Goal: Transaction & Acquisition: Purchase product/service

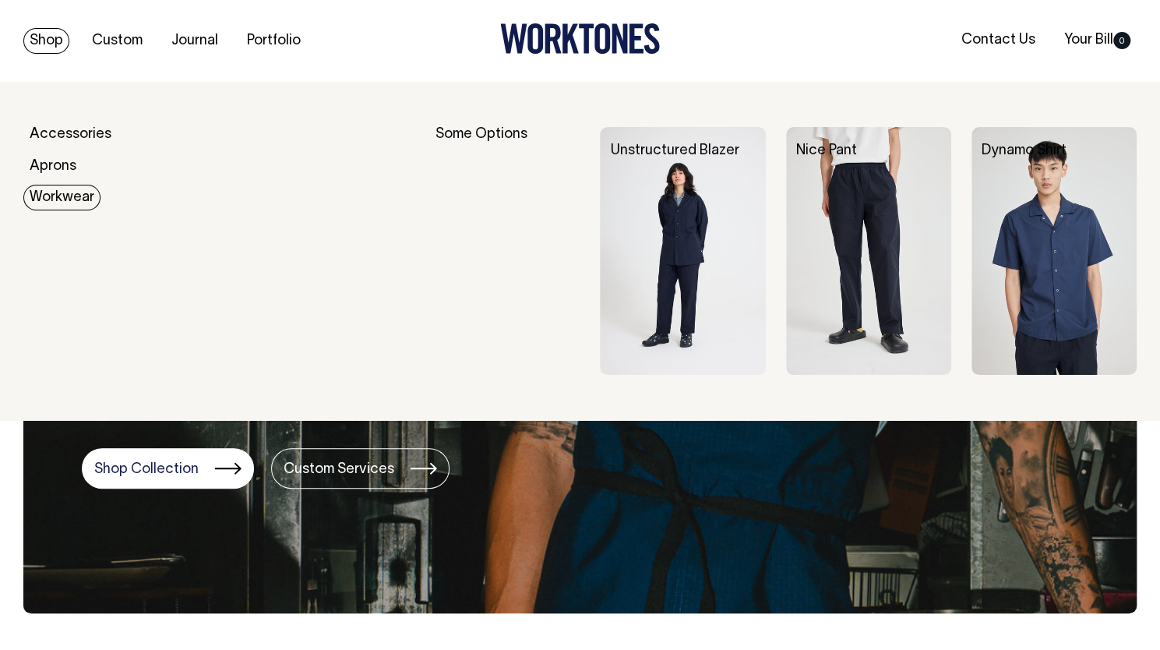
click at [51, 198] on link "Workwear" at bounding box center [61, 198] width 77 height 26
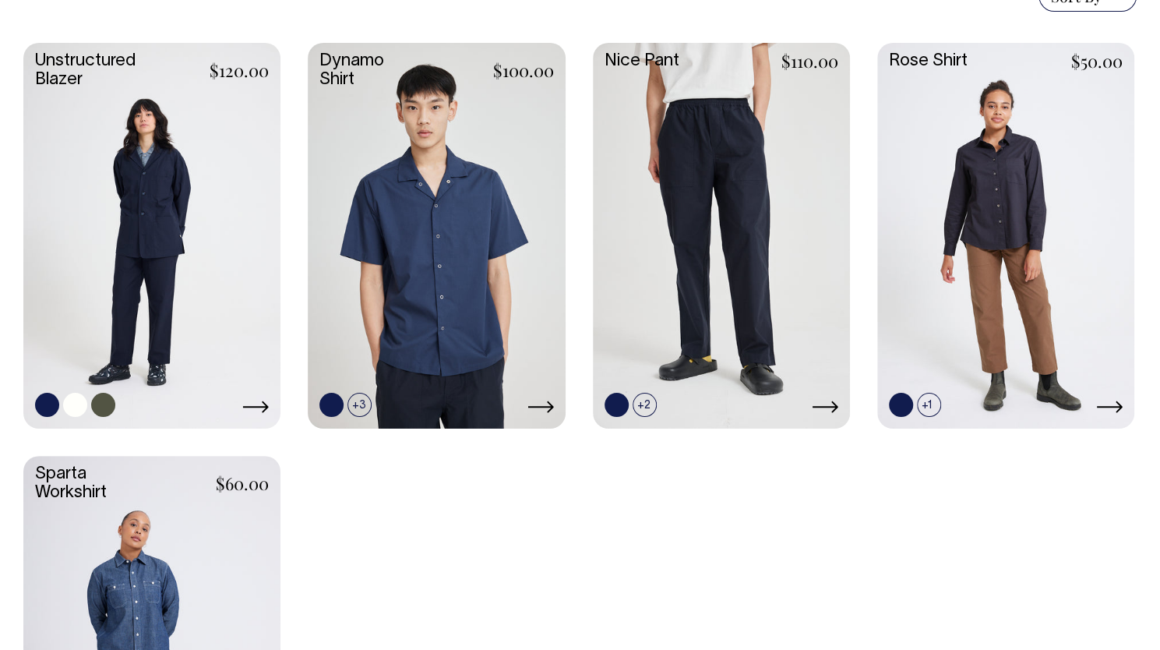
scroll to position [477, 0]
click at [181, 208] on link at bounding box center [151, 235] width 257 height 382
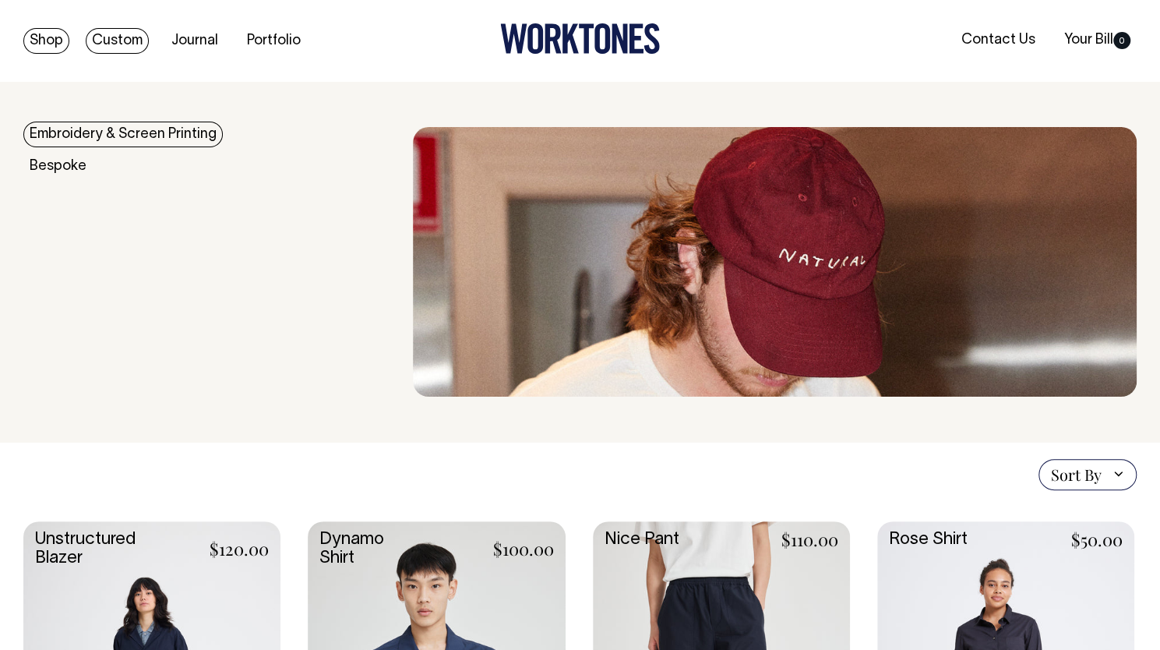
scroll to position [0, 0]
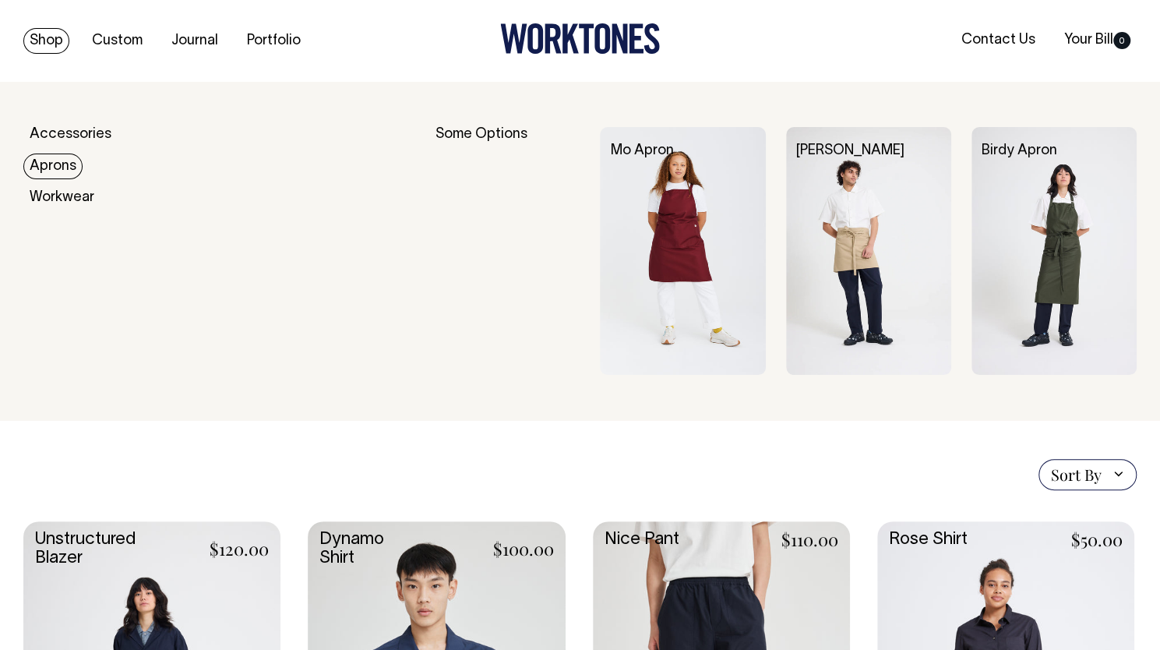
click at [73, 164] on link "Aprons" at bounding box center [52, 166] width 59 height 26
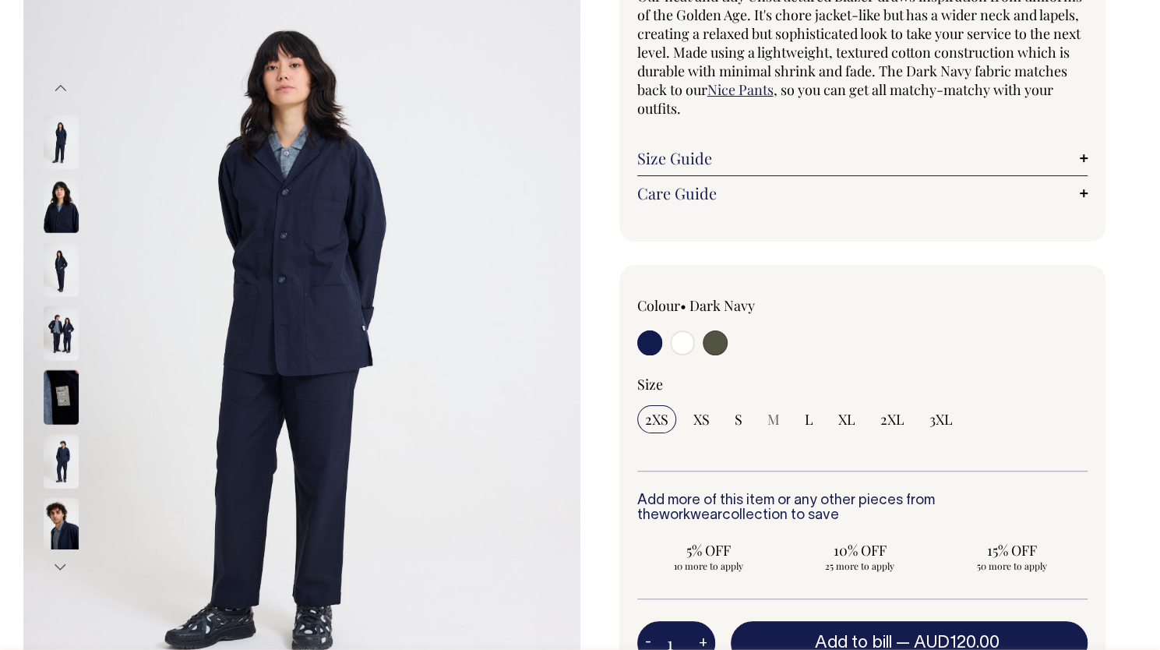
scroll to position [173, 0]
click at [59, 390] on img at bounding box center [61, 395] width 35 height 55
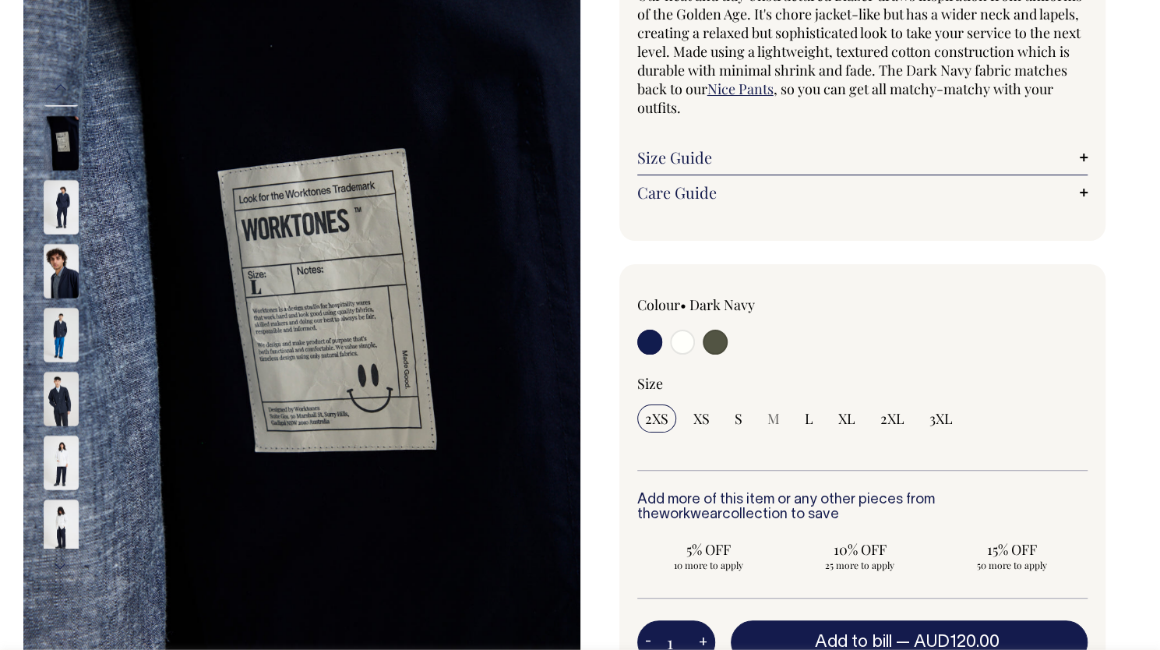
click at [68, 342] on img at bounding box center [61, 334] width 35 height 55
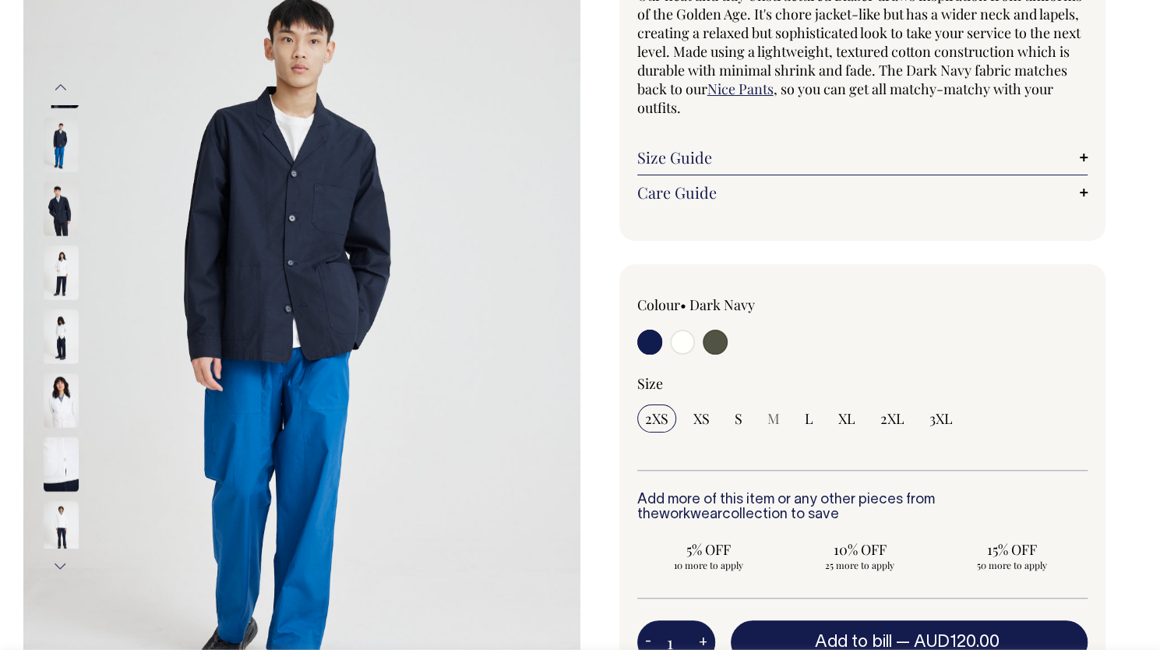
click at [69, 256] on img at bounding box center [61, 272] width 35 height 55
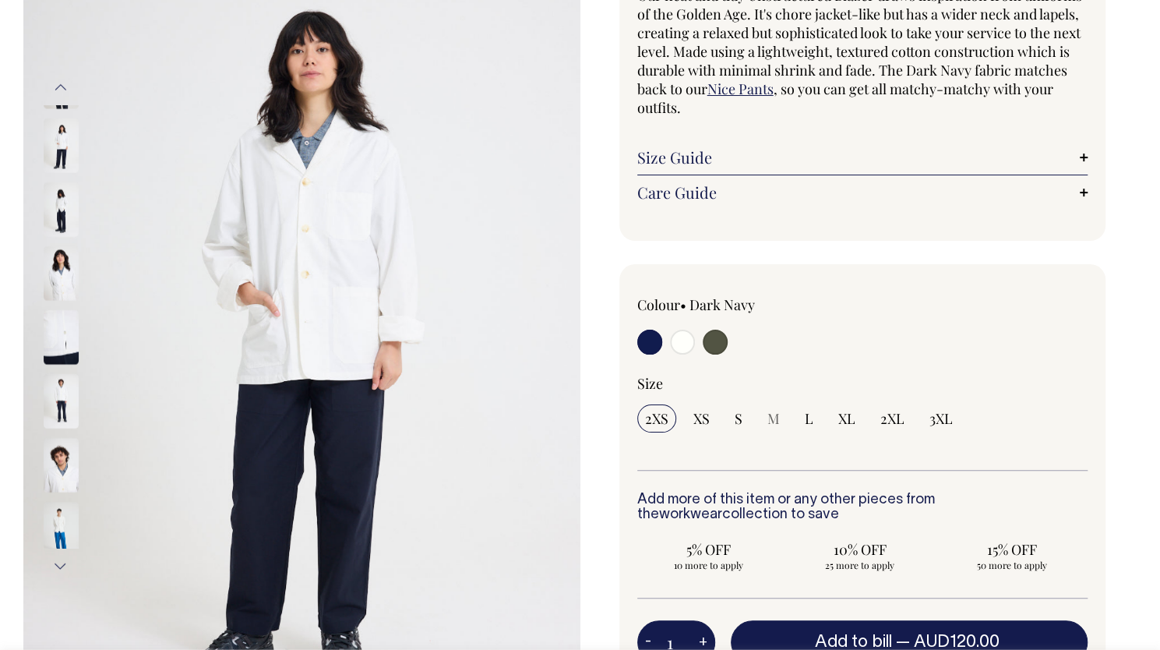
click at [55, 183] on img at bounding box center [61, 208] width 35 height 55
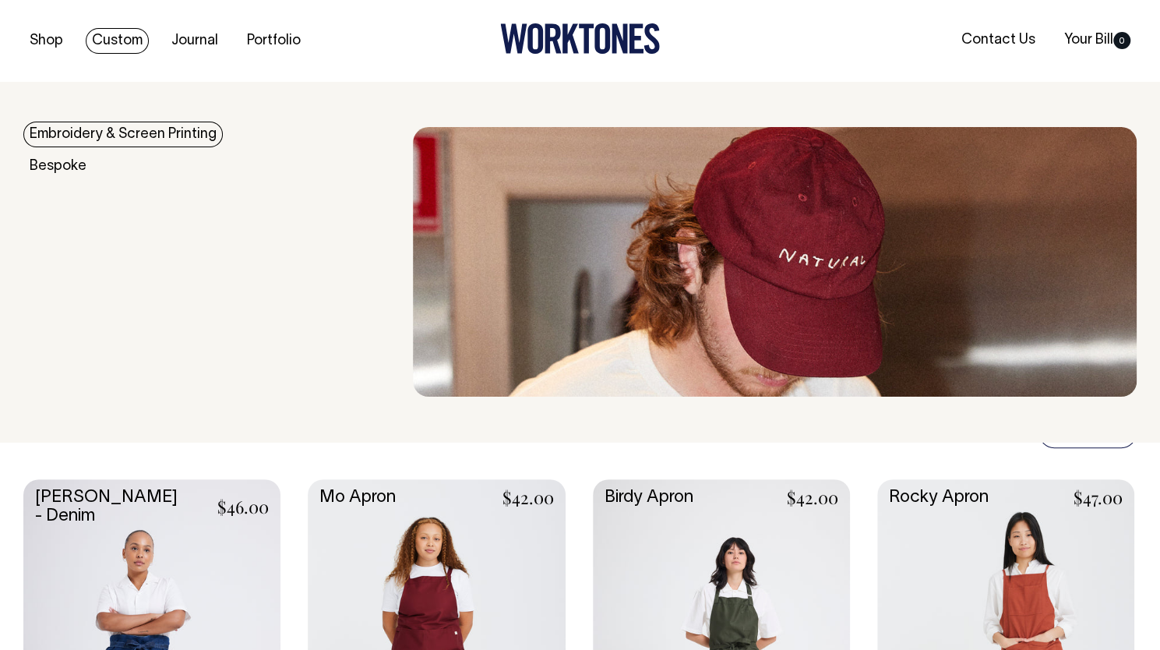
click at [119, 40] on link "Custom" at bounding box center [117, 41] width 63 height 26
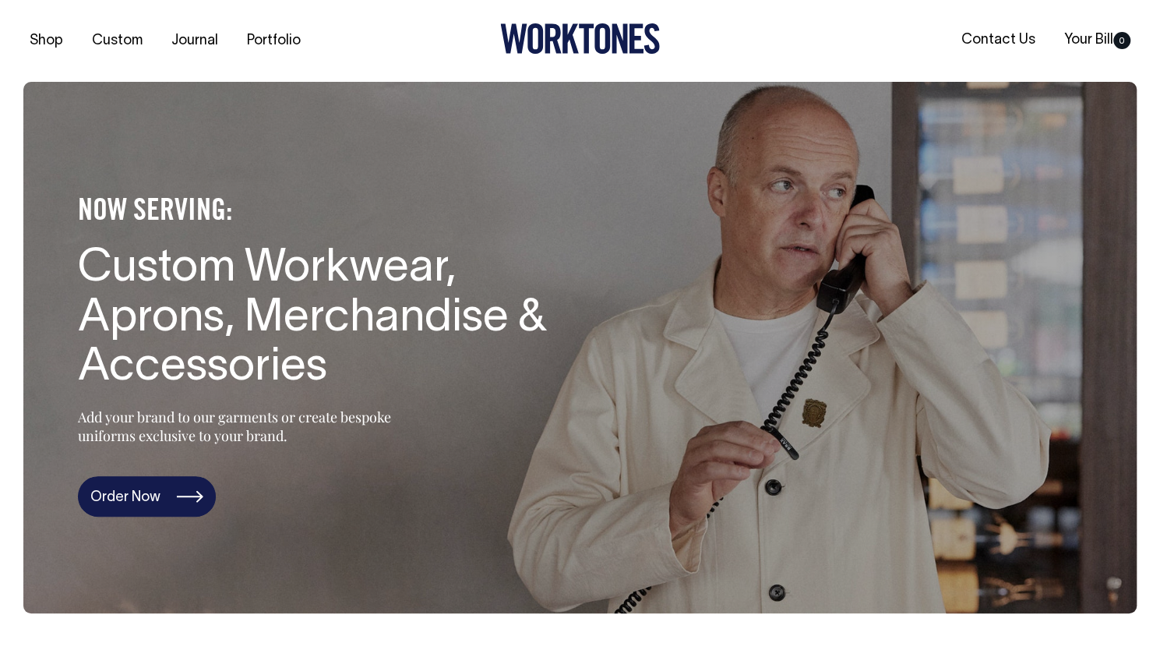
click at [164, 498] on link "Order Now" at bounding box center [147, 496] width 138 height 40
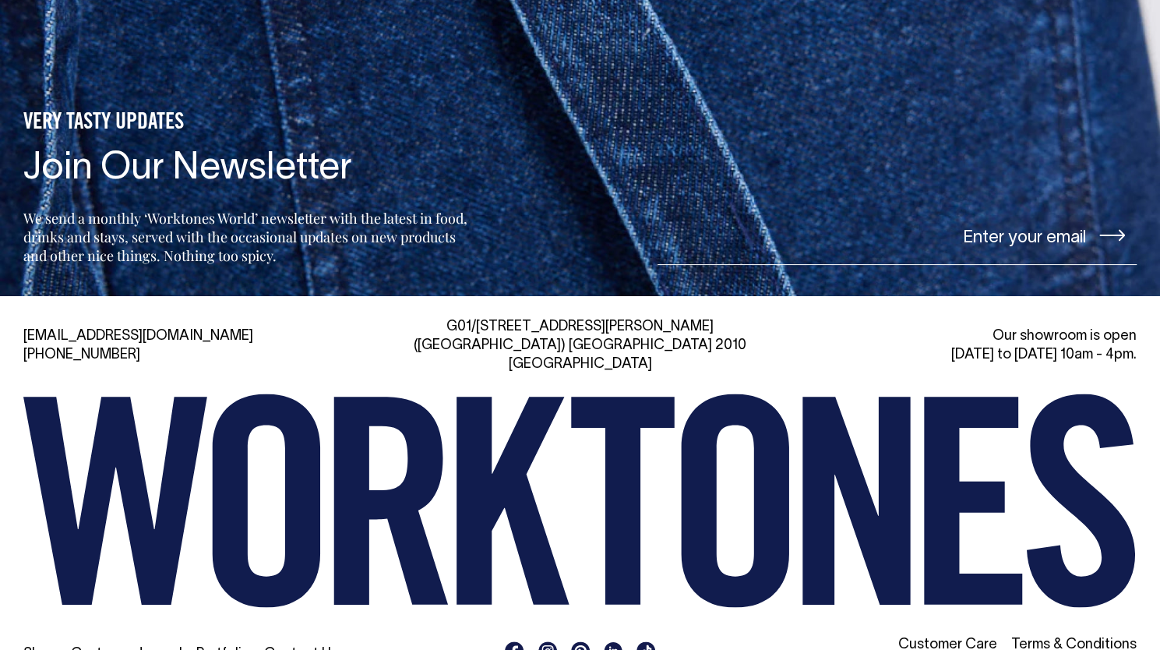
scroll to position [6491, 0]
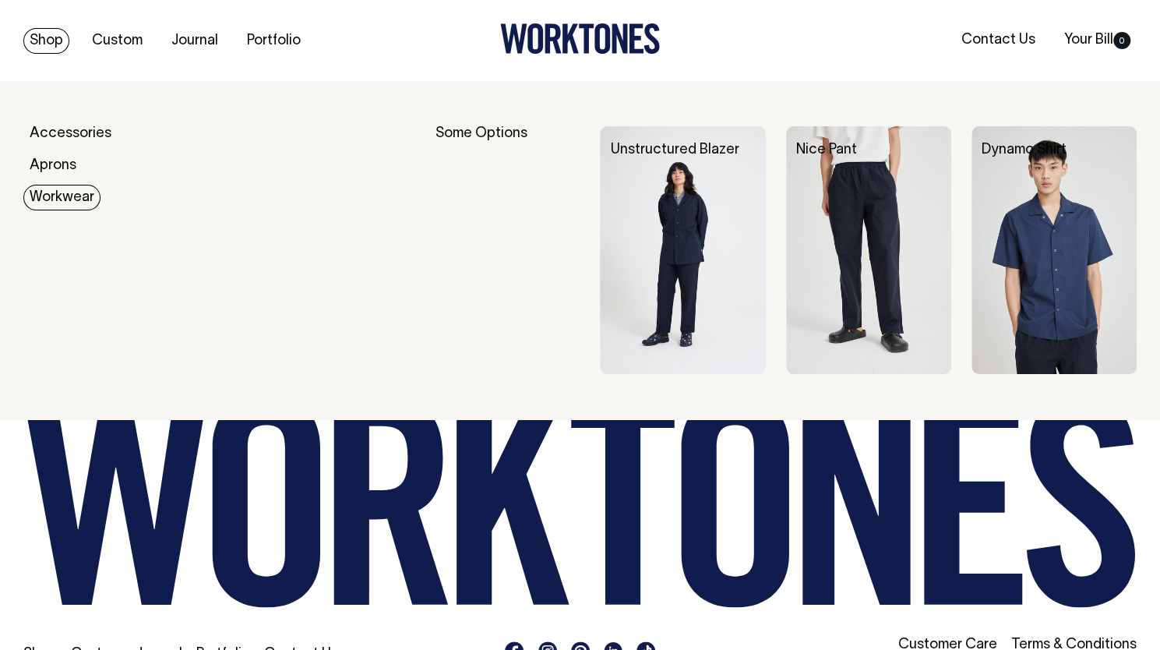
click at [67, 195] on link "Workwear" at bounding box center [61, 198] width 77 height 26
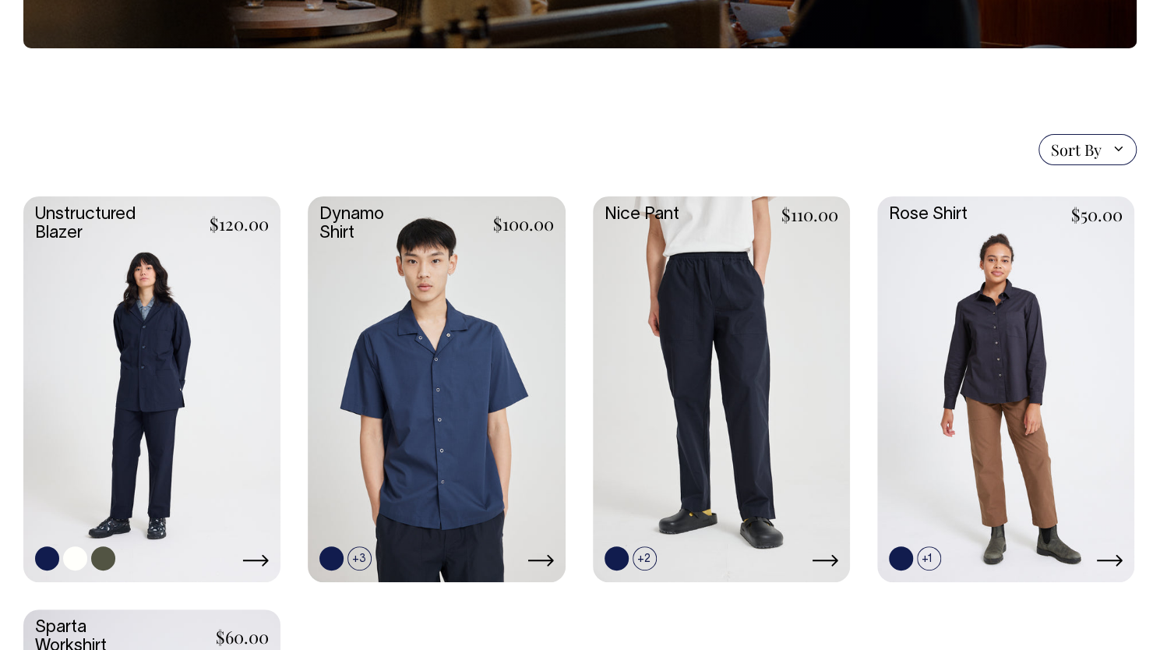
scroll to position [326, 0]
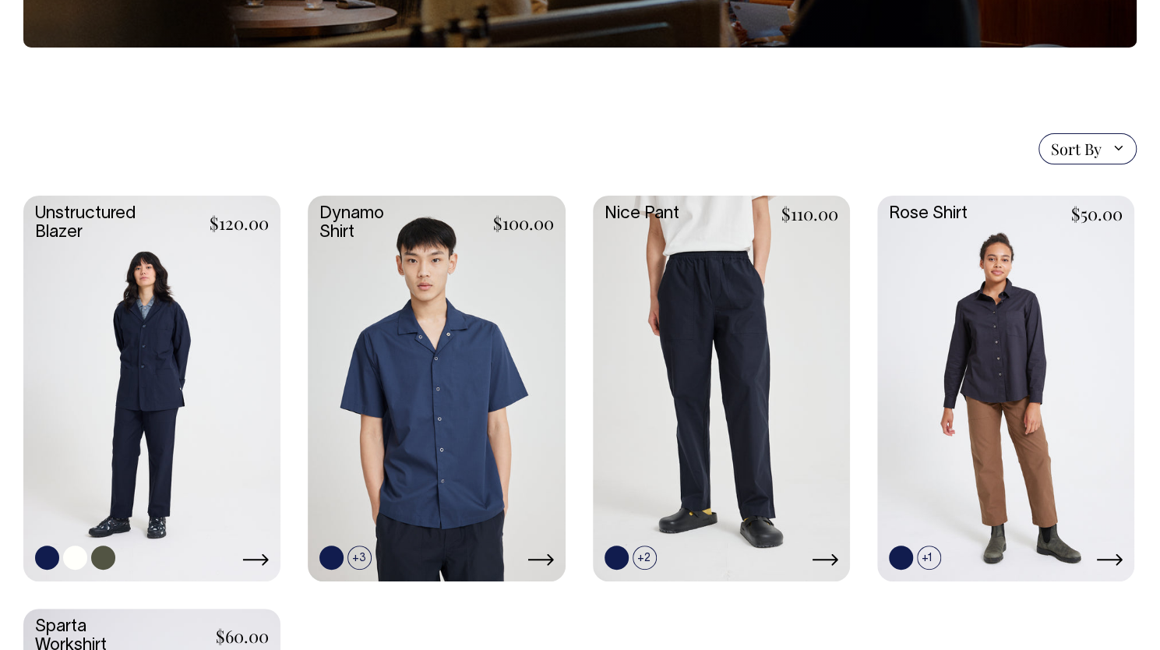
click at [237, 326] on link at bounding box center [151, 386] width 257 height 382
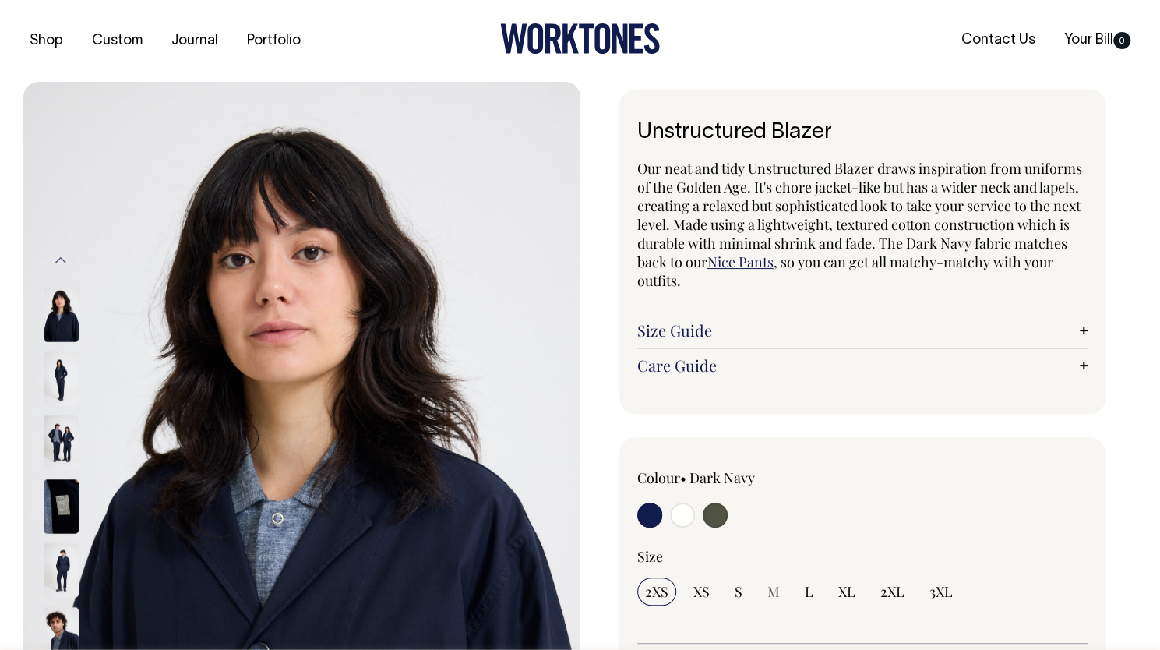
click at [685, 505] on input "radio" at bounding box center [682, 514] width 25 height 25
radio input "true"
select select "Off-White"
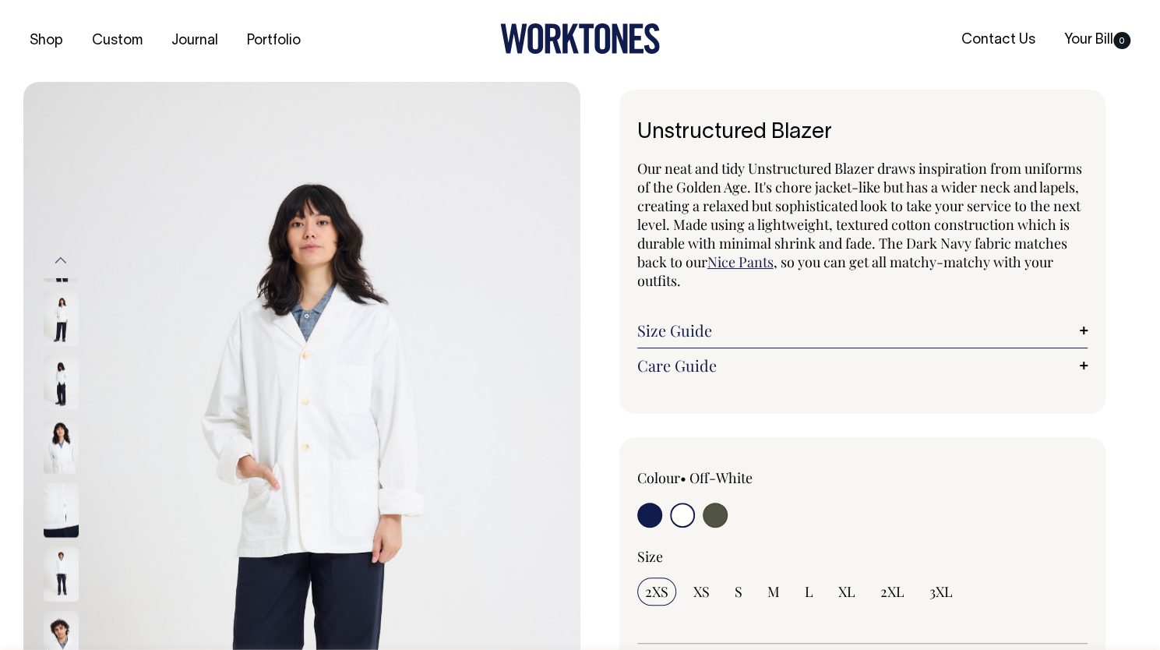
click at [637, 516] on input "radio" at bounding box center [649, 514] width 25 height 25
radio input "true"
select select "Dark Navy"
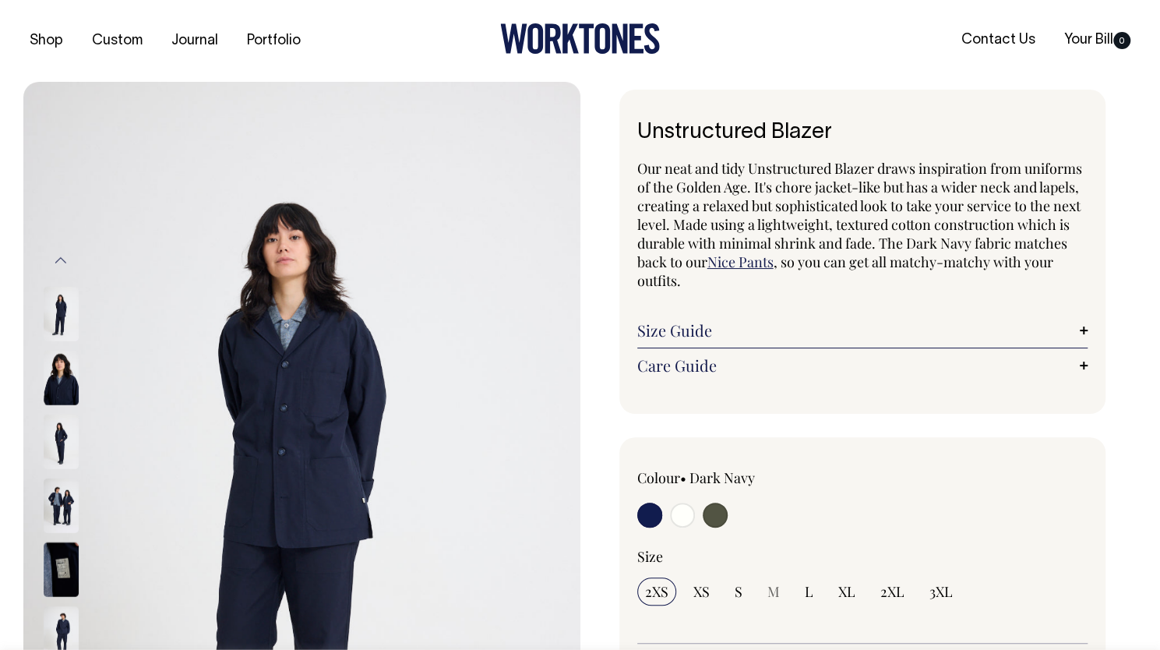
click at [713, 518] on input "radio" at bounding box center [715, 514] width 25 height 25
radio input "true"
select select "Olive"
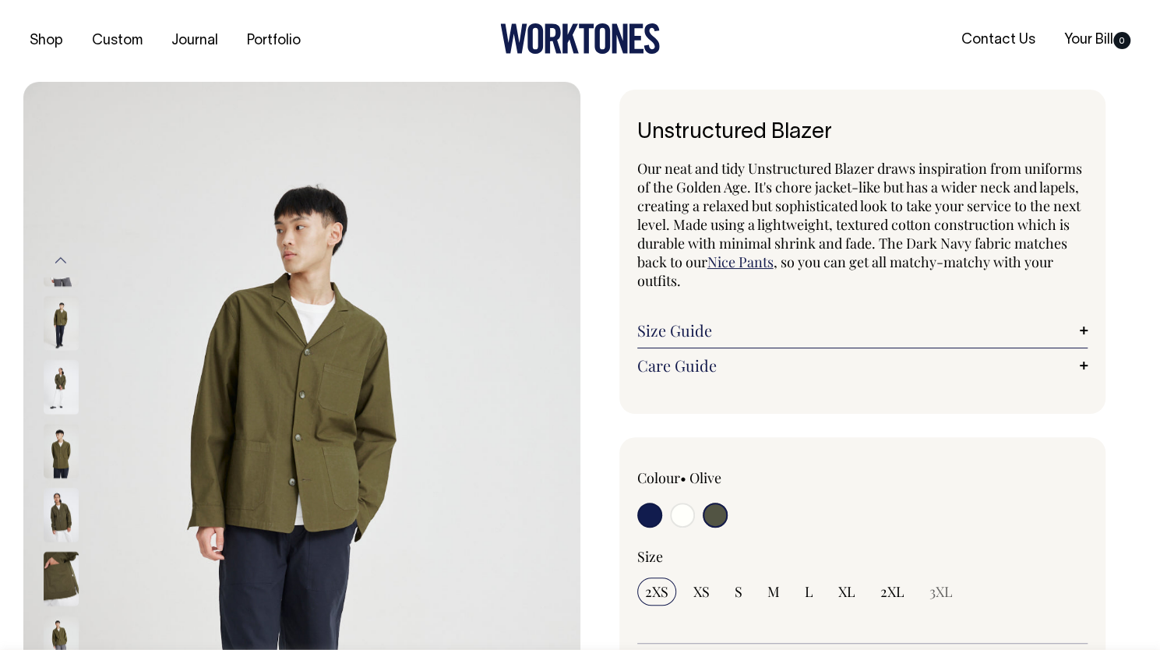
click at [637, 518] on label at bounding box center [649, 516] width 25 height 29
click at [637, 518] on input "radio" at bounding box center [649, 514] width 25 height 25
radio input "true"
select select "Dark Navy"
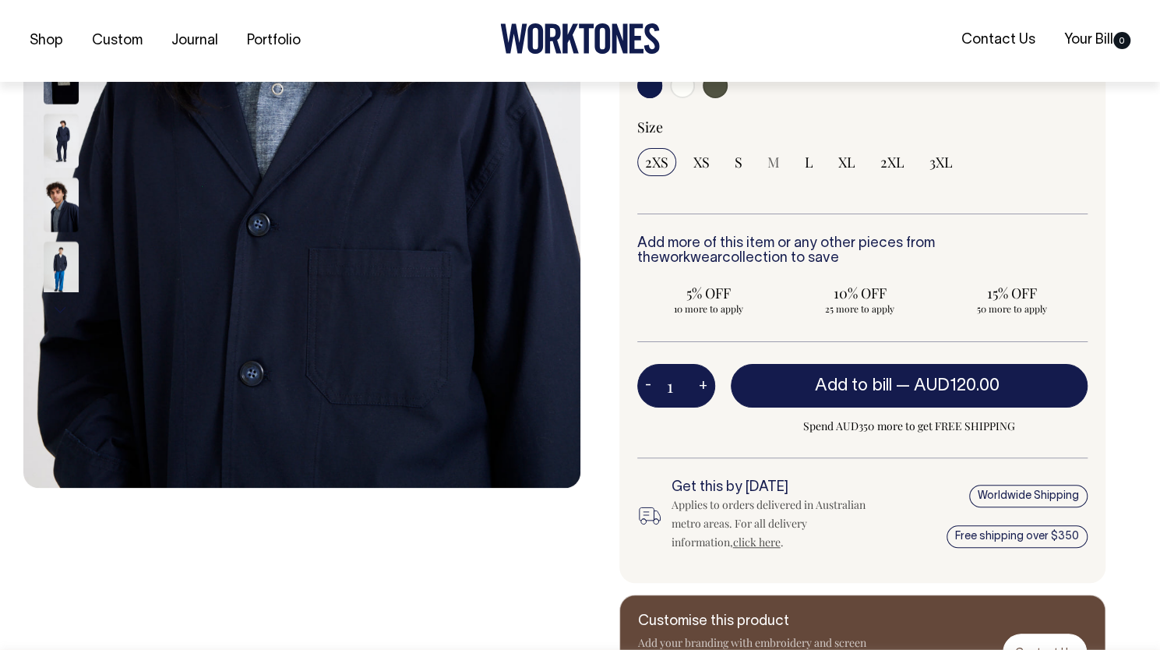
scroll to position [430, 0]
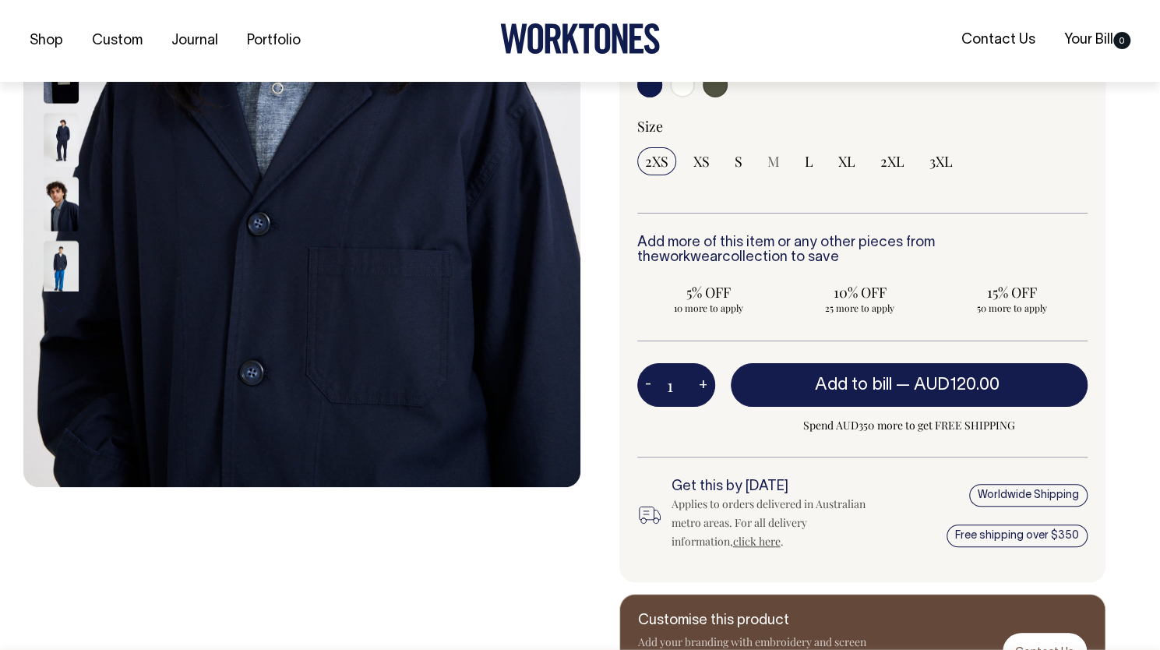
click at [70, 200] on img at bounding box center [61, 203] width 35 height 55
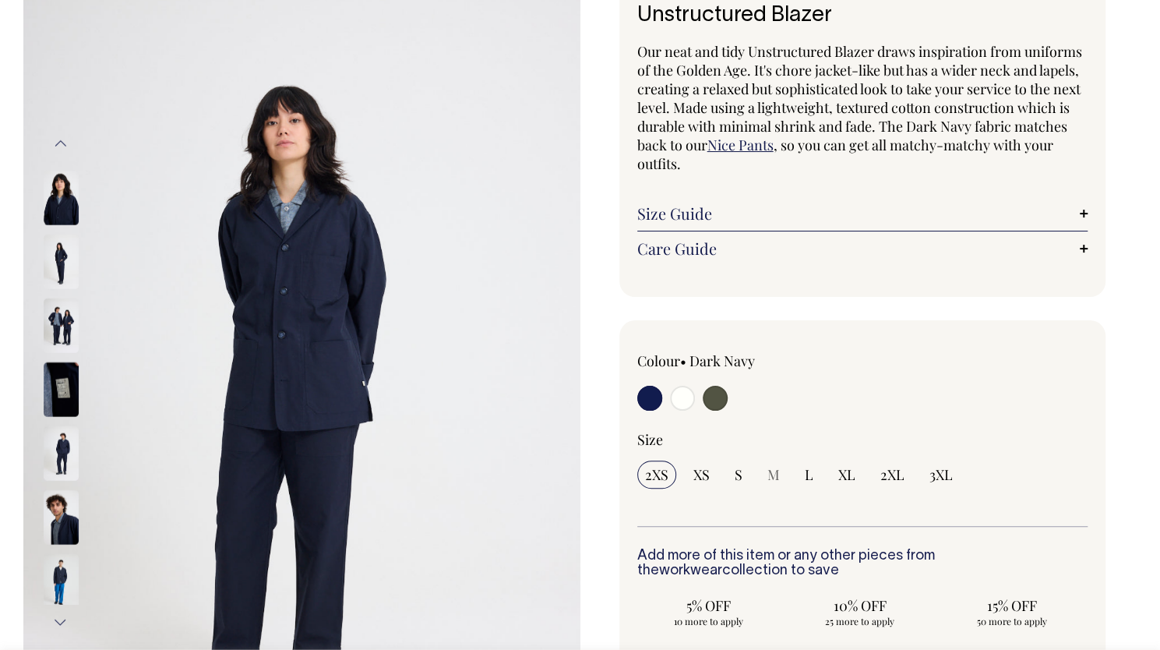
scroll to position [116, 0]
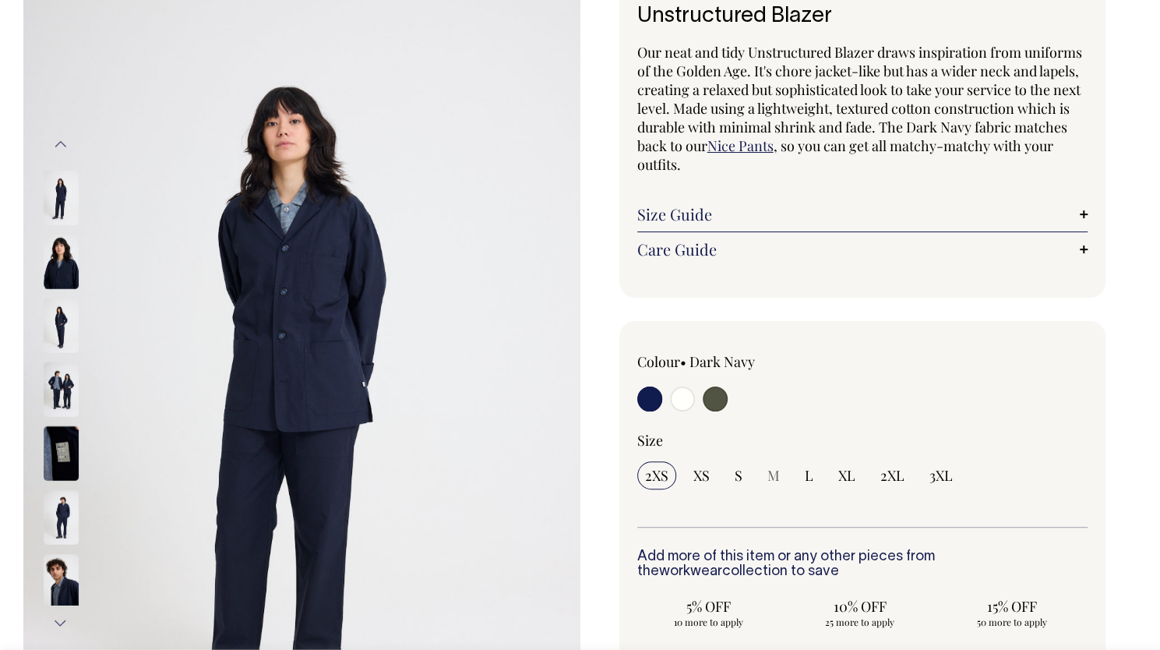
click at [65, 192] on img at bounding box center [61, 197] width 35 height 55
click at [65, 384] on img at bounding box center [61, 388] width 35 height 55
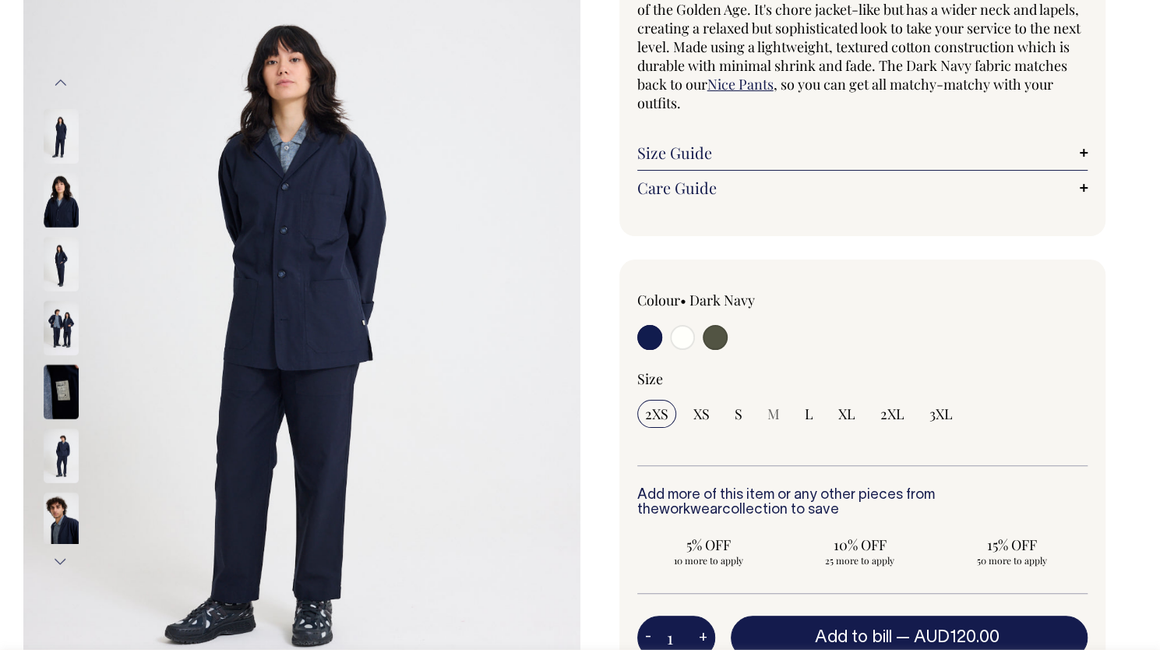
scroll to position [178, 0]
click at [662, 157] on link "Size Guide" at bounding box center [862, 152] width 451 height 19
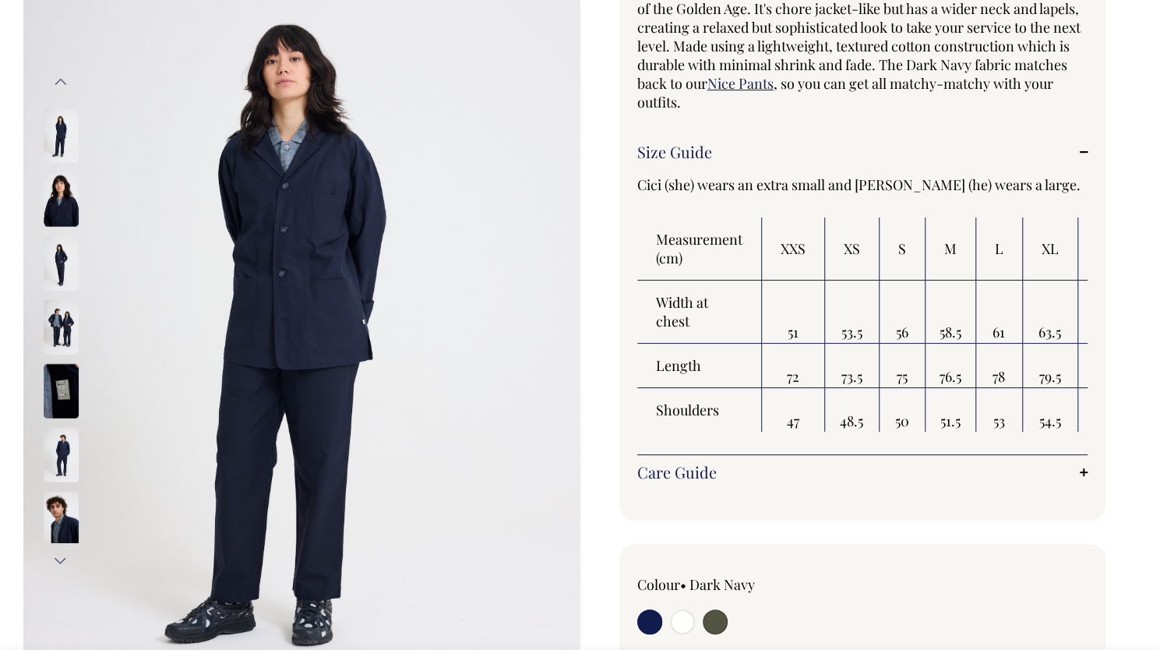
click at [65, 320] on img at bounding box center [61, 326] width 35 height 55
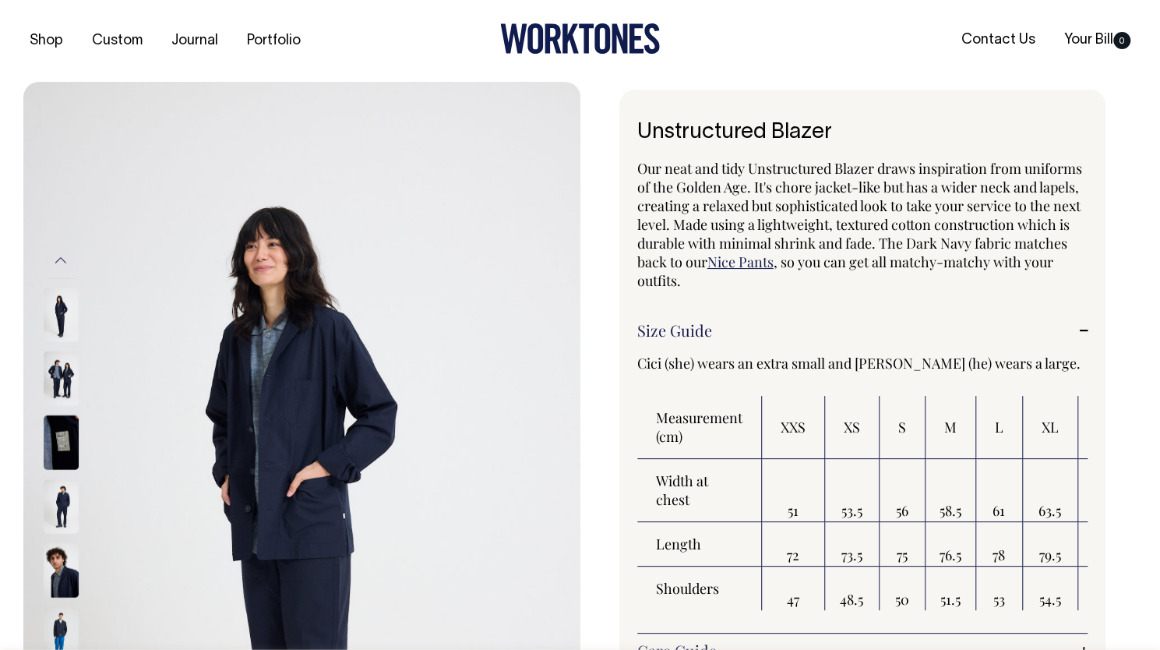
scroll to position [1, 0]
click at [741, 261] on link "Nice Pants" at bounding box center [740, 261] width 66 height 19
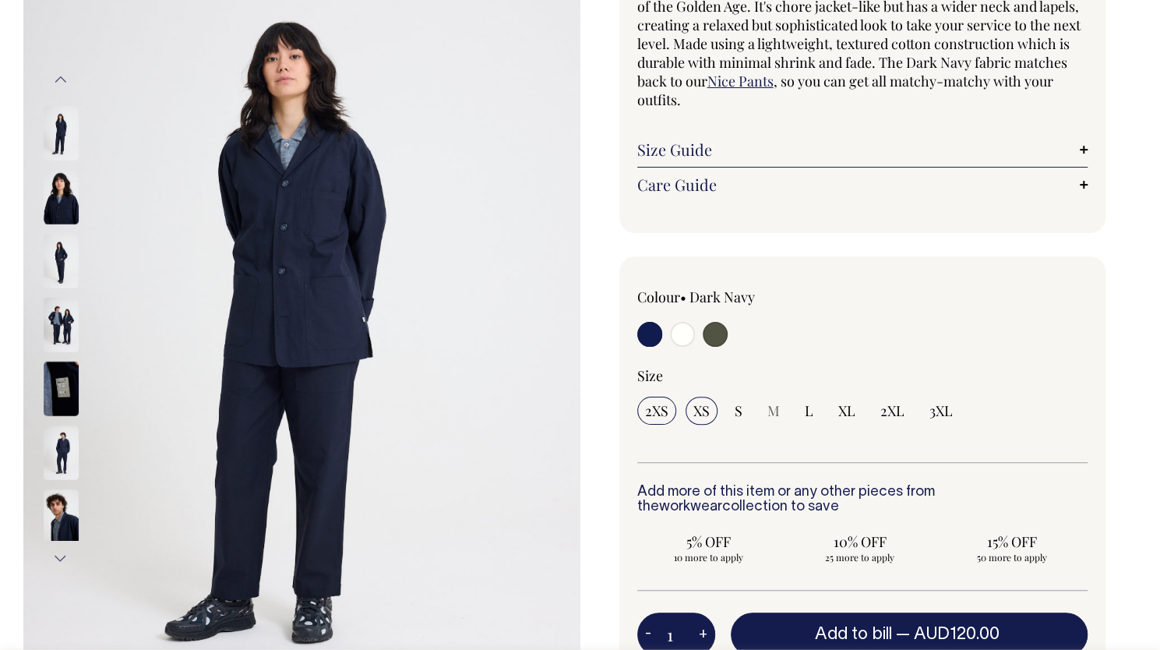
scroll to position [181, 0]
click at [698, 411] on span "XS" at bounding box center [701, 409] width 16 height 19
click at [698, 411] on input "XS" at bounding box center [701, 410] width 32 height 28
radio input "true"
select select "XS"
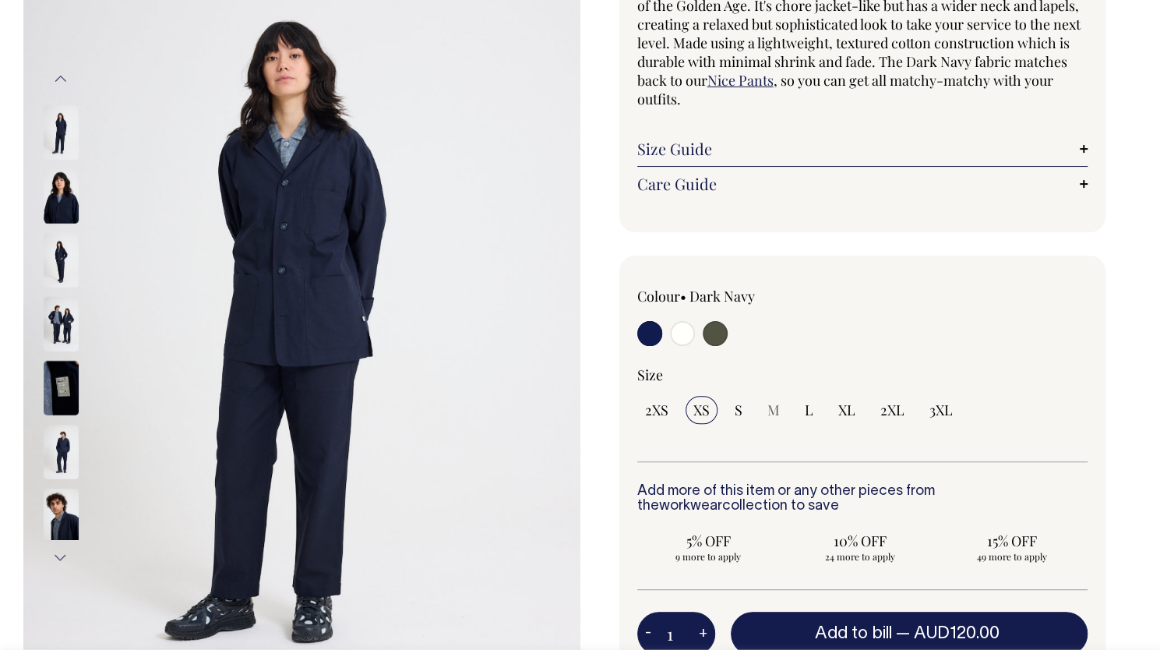
click at [740, 79] on link "Nice Pants" at bounding box center [740, 80] width 66 height 19
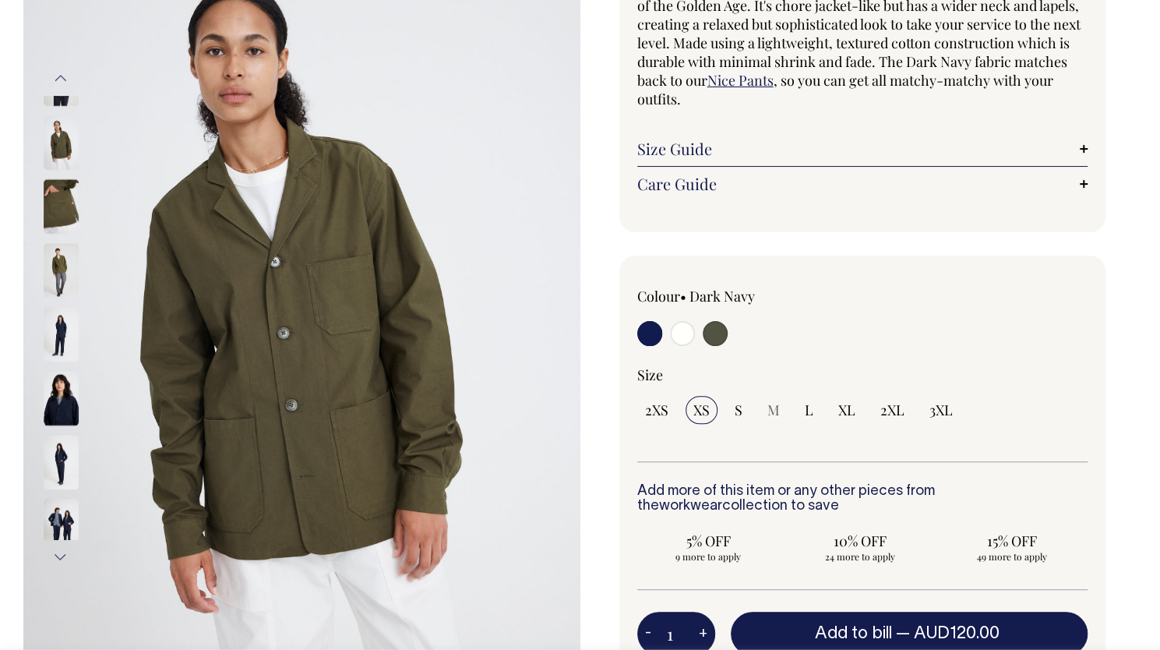
click at [55, 192] on img at bounding box center [61, 206] width 35 height 55
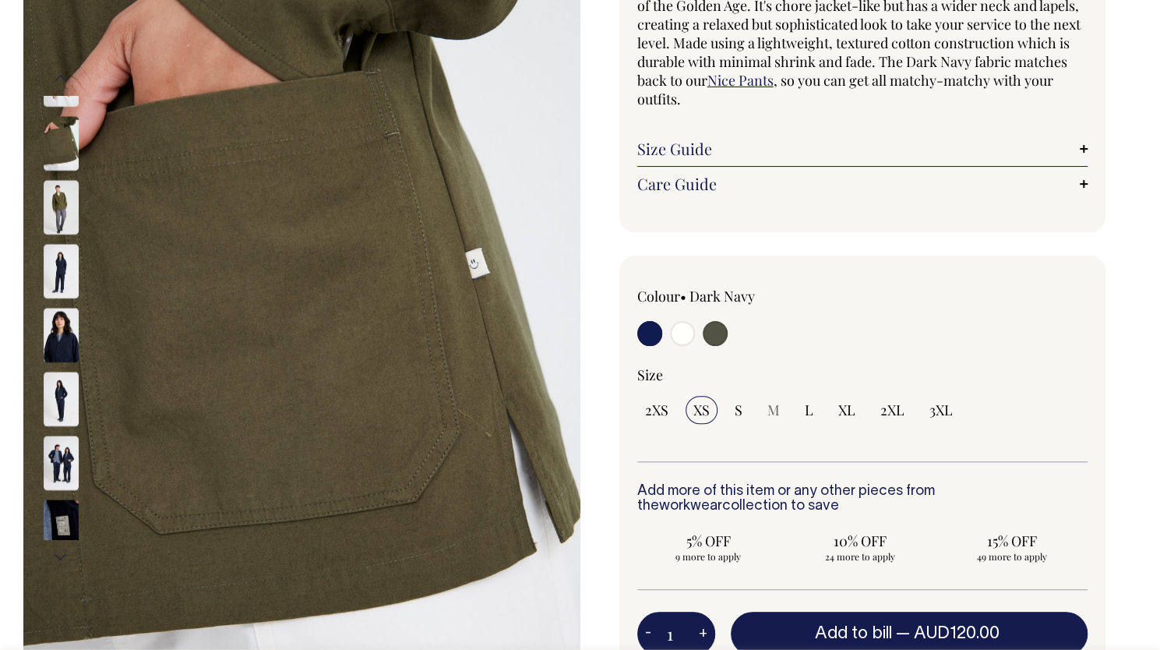
click at [62, 206] on img at bounding box center [61, 207] width 35 height 55
click at [64, 248] on img at bounding box center [61, 271] width 35 height 55
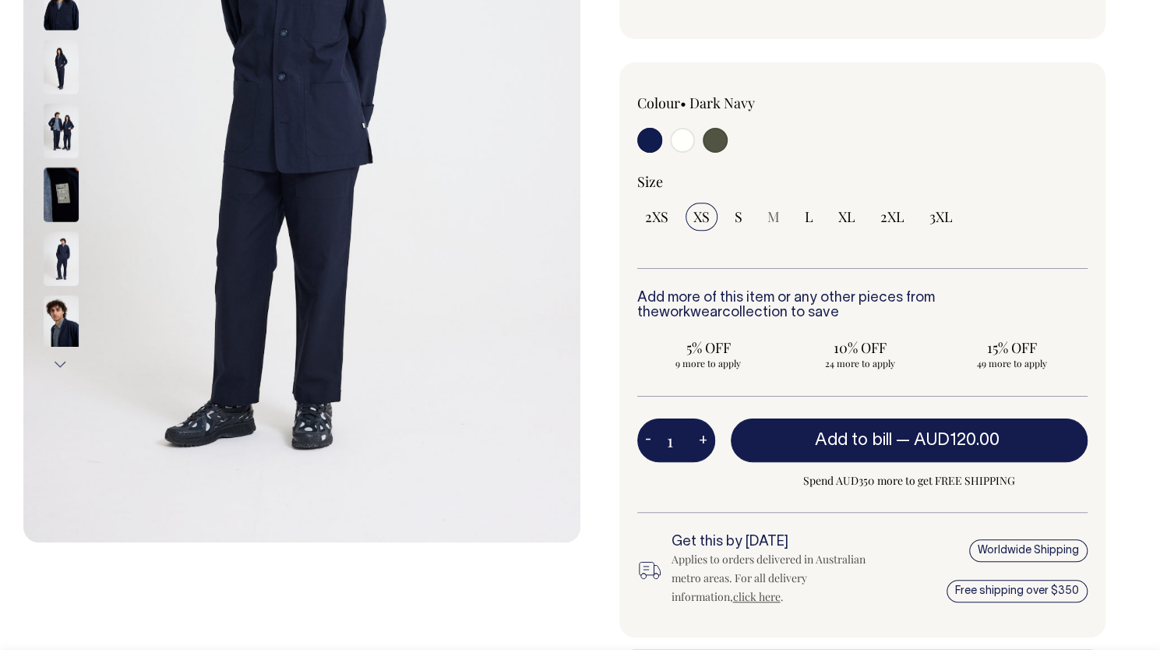
scroll to position [375, 0]
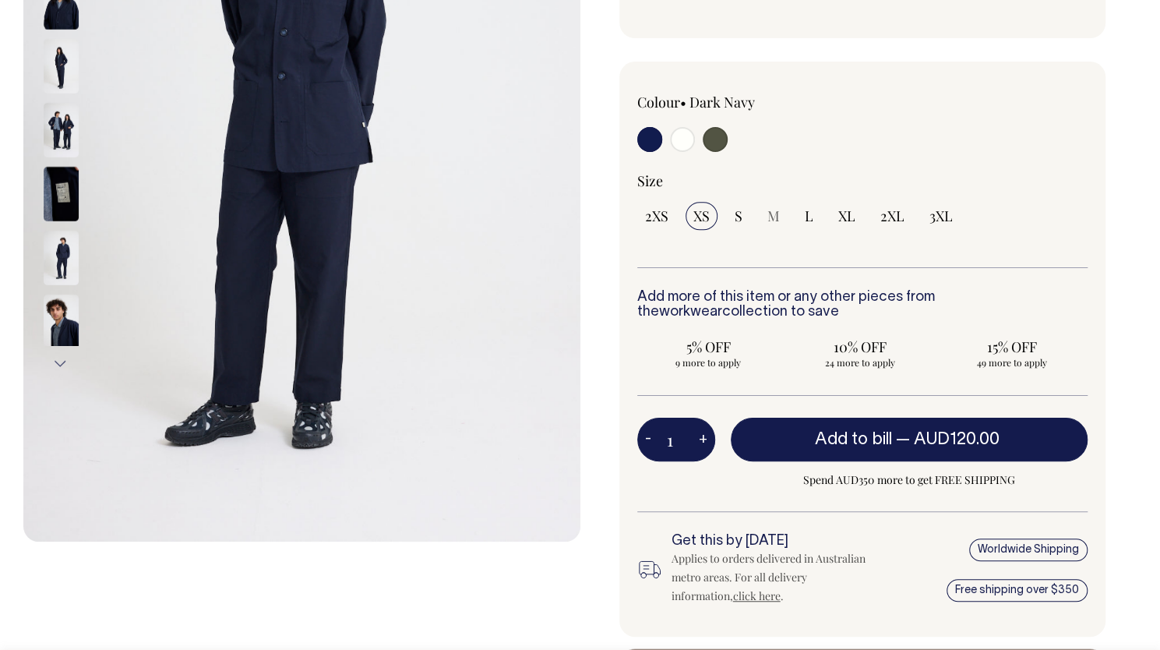
click at [680, 135] on input "radio" at bounding box center [682, 139] width 25 height 25
radio input "true"
select select "Off-White"
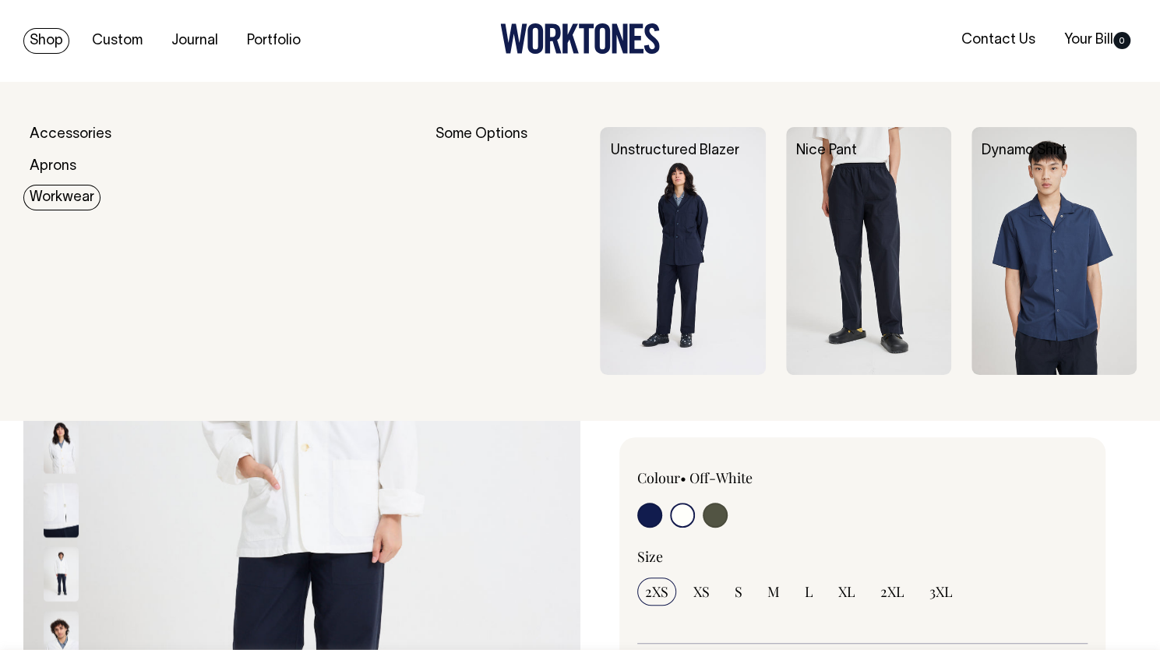
click at [67, 188] on link "Workwear" at bounding box center [61, 198] width 77 height 26
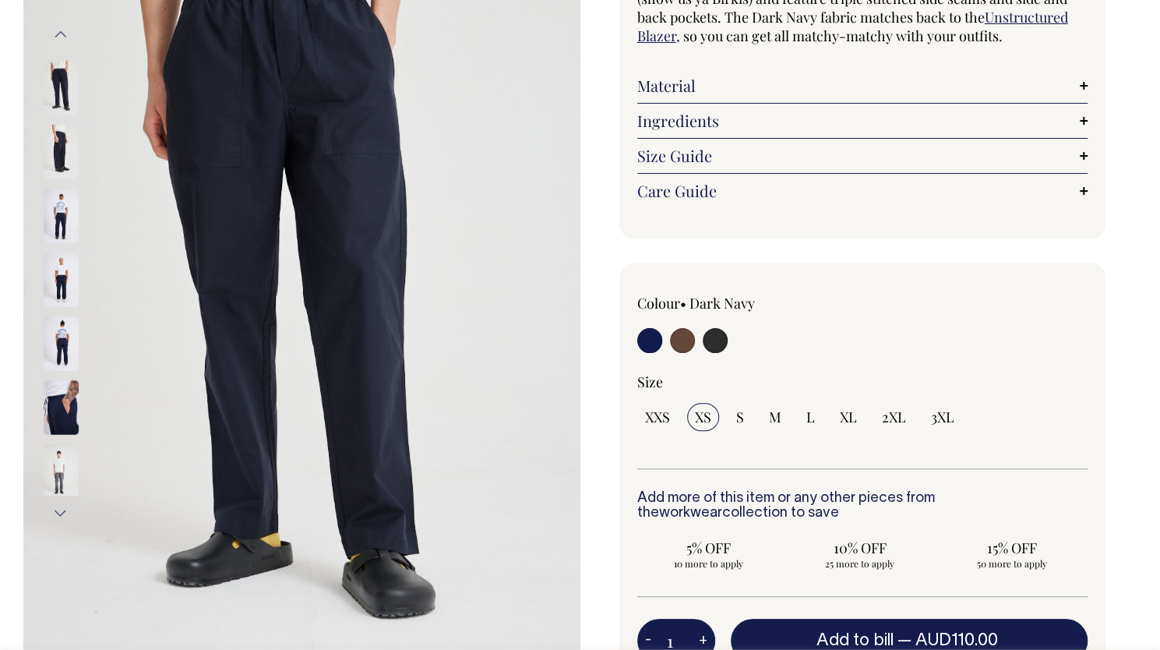
scroll to position [225, 0]
click at [69, 384] on img at bounding box center [61, 407] width 35 height 55
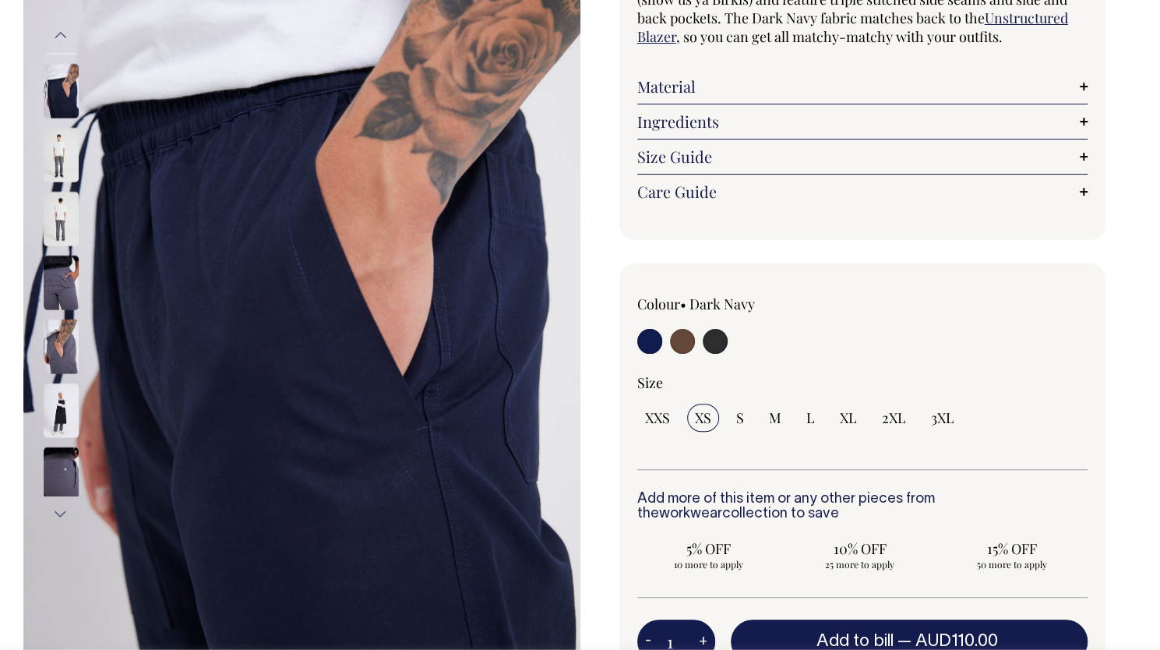
click at [62, 327] on img at bounding box center [61, 346] width 35 height 55
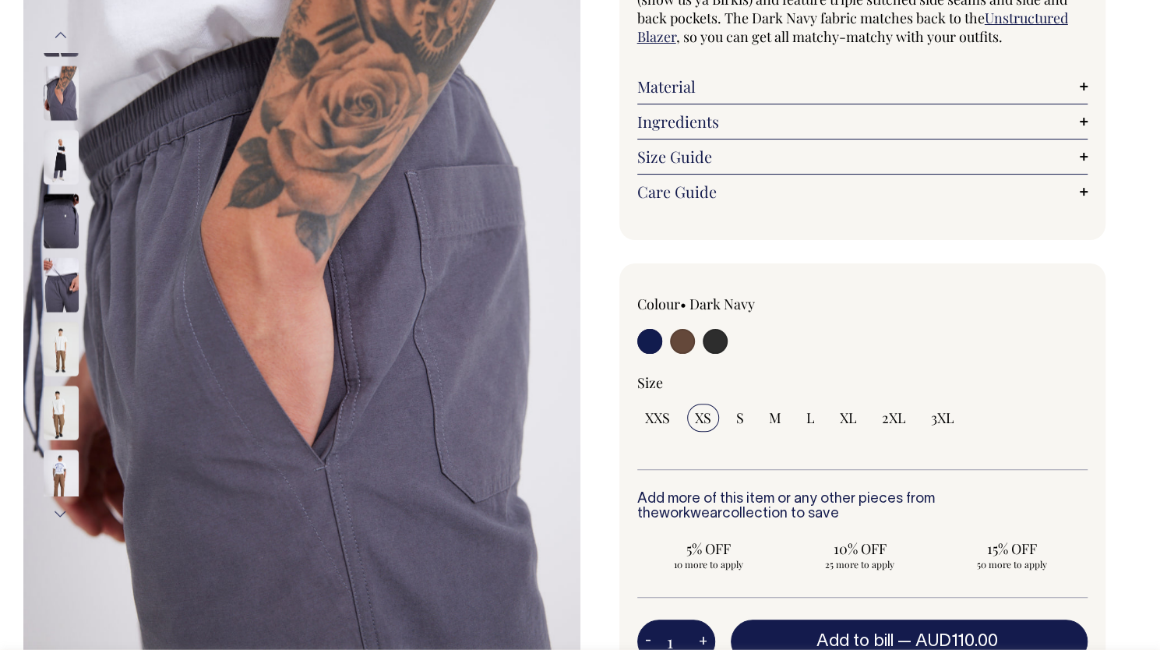
click at [62, 292] on img at bounding box center [61, 284] width 35 height 55
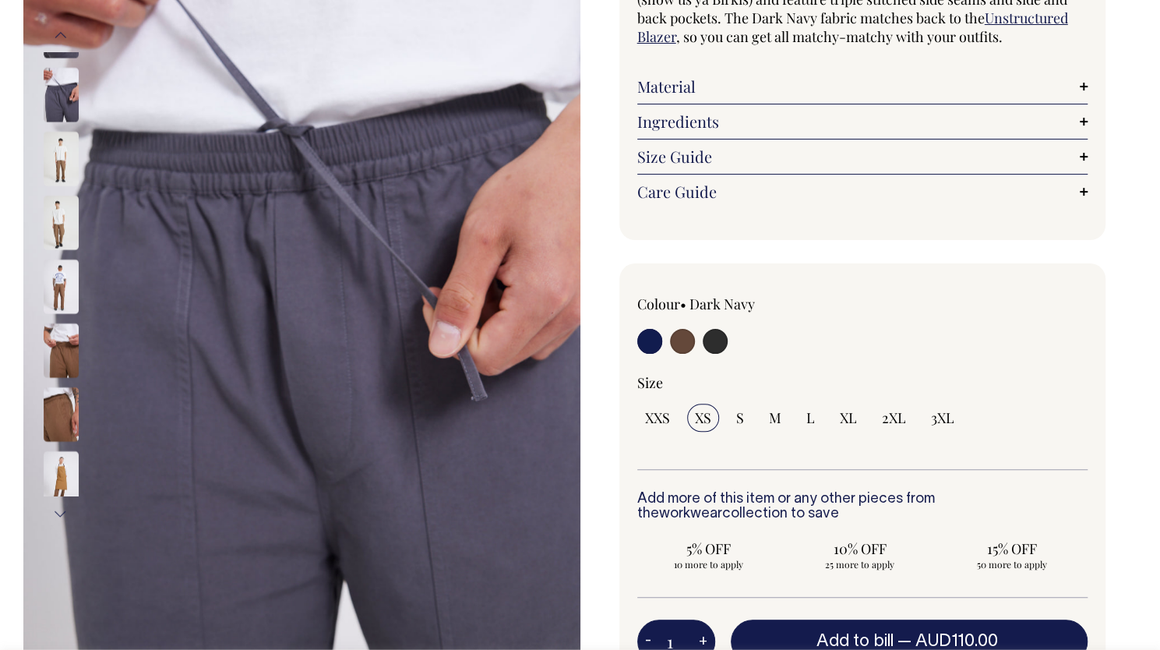
click at [67, 333] on img at bounding box center [61, 349] width 35 height 55
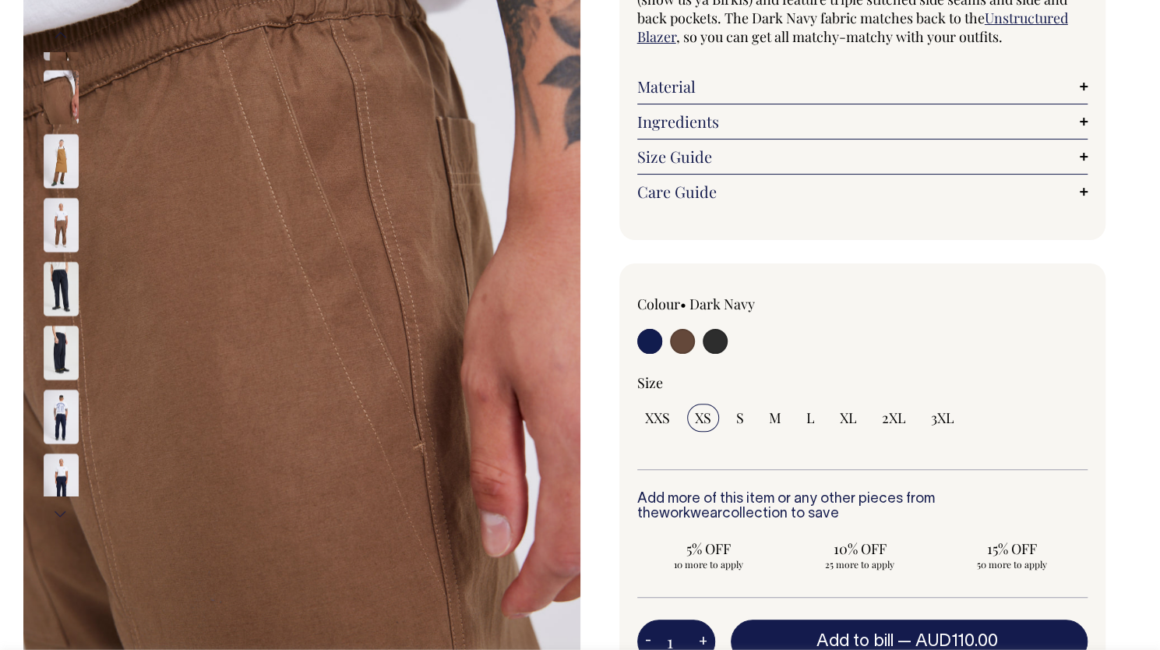
click at [57, 414] on img at bounding box center [61, 416] width 35 height 55
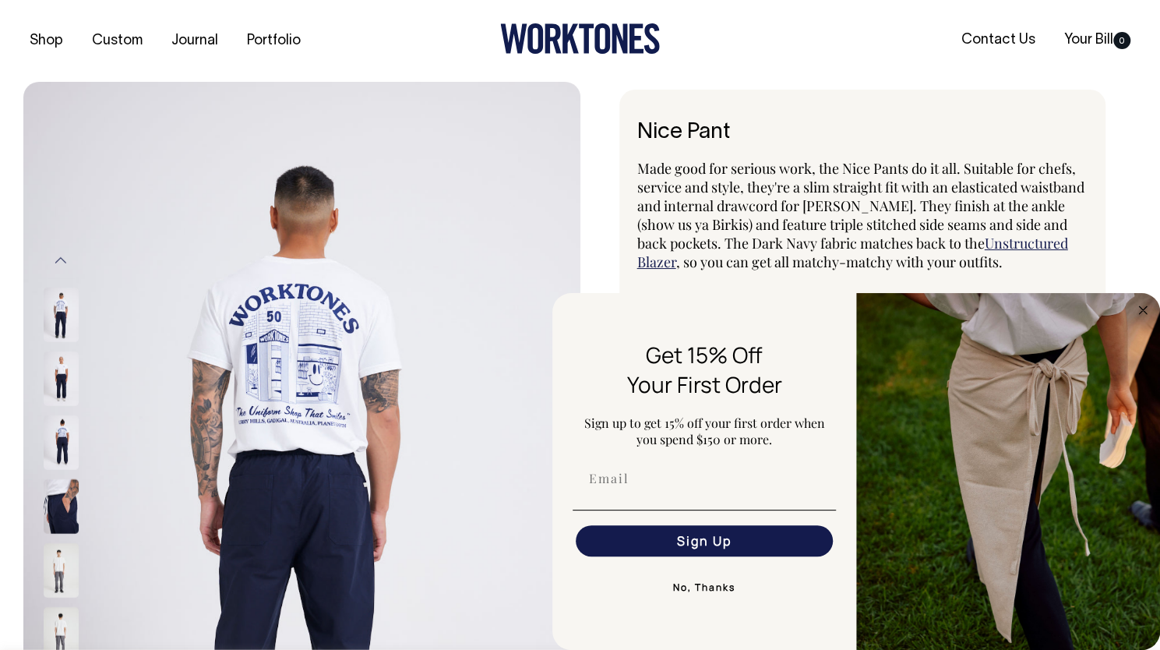
scroll to position [0, 0]
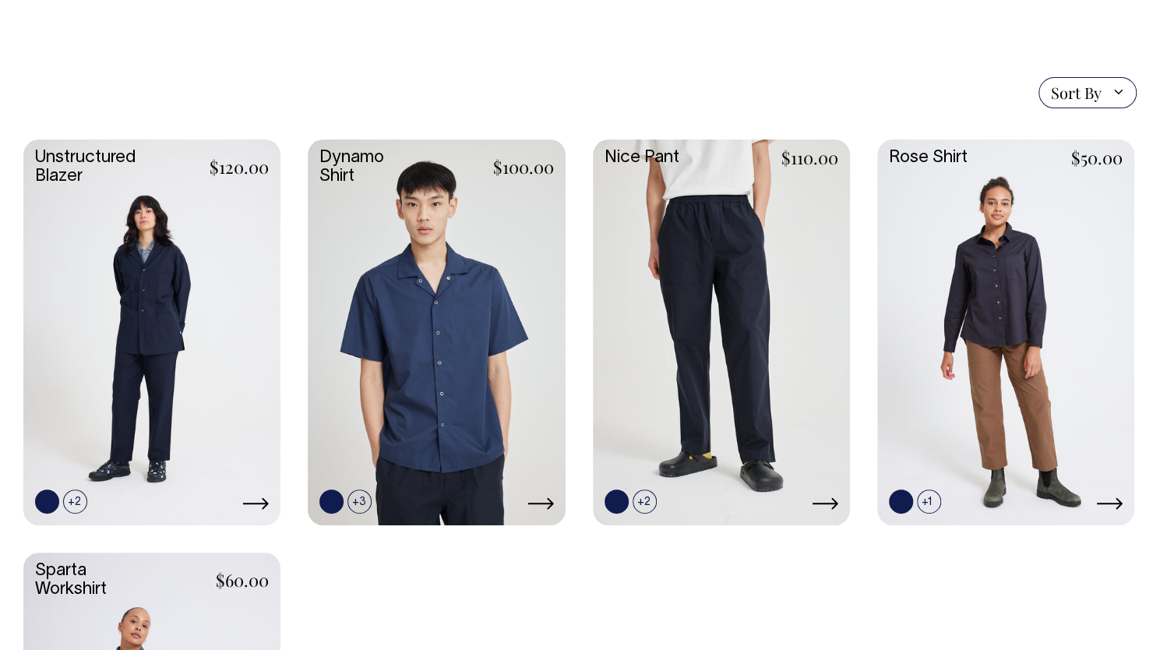
scroll to position [382, 0]
click at [1103, 502] on icon at bounding box center [1109, 502] width 26 height 12
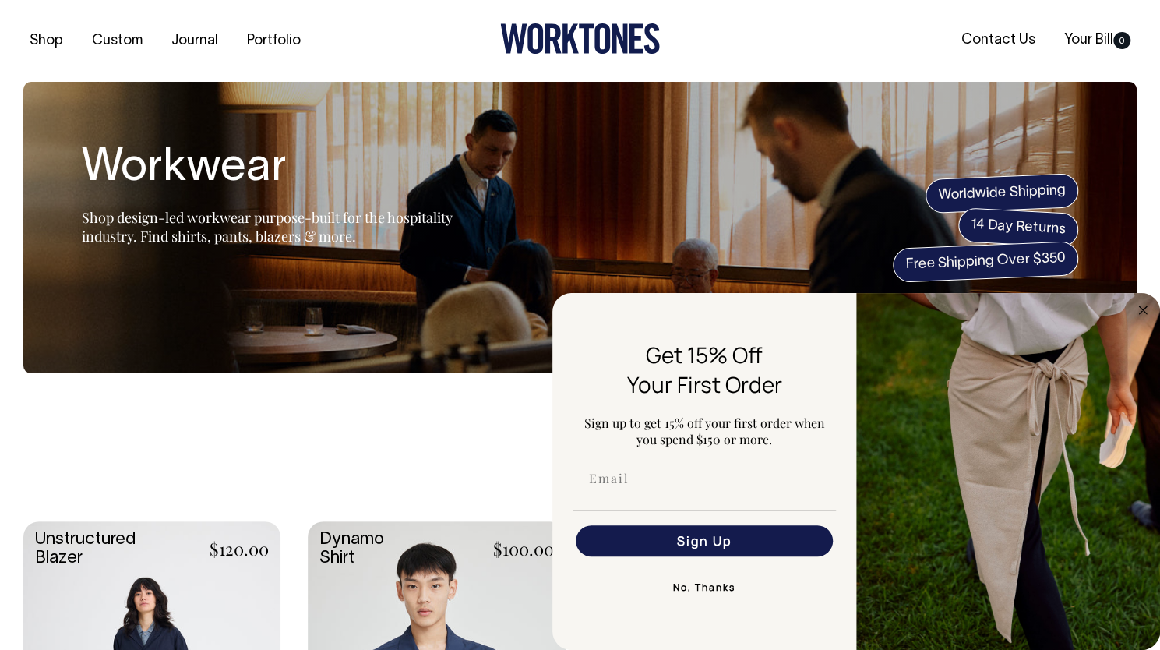
scroll to position [0, 0]
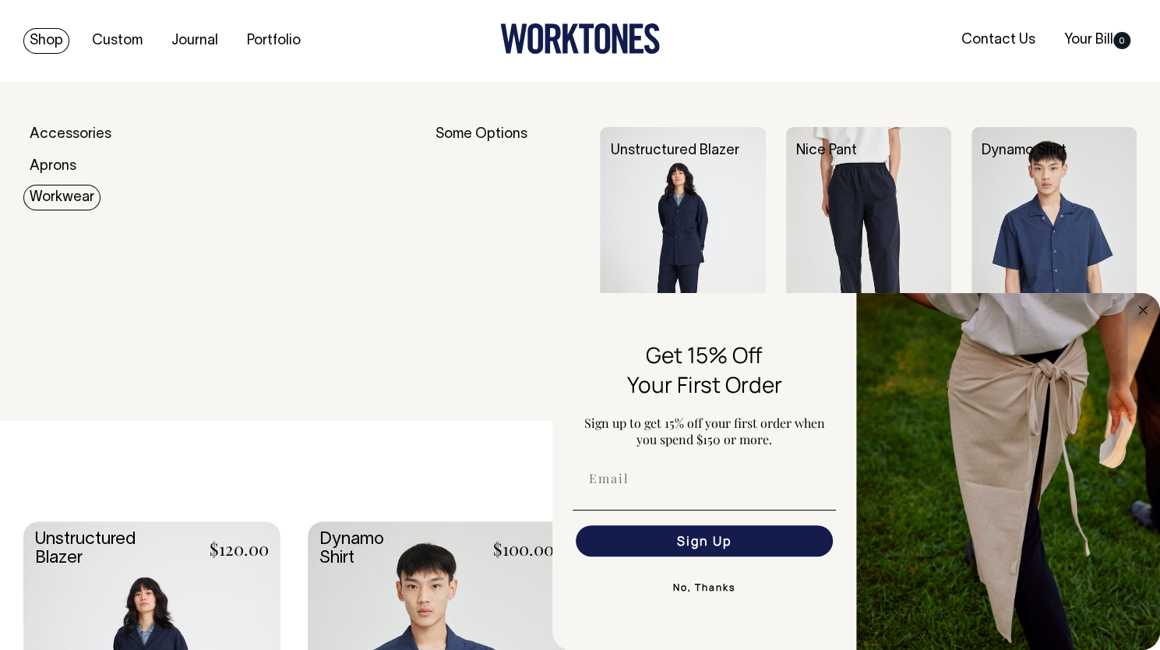
click at [86, 200] on link "Workwear" at bounding box center [61, 198] width 77 height 26
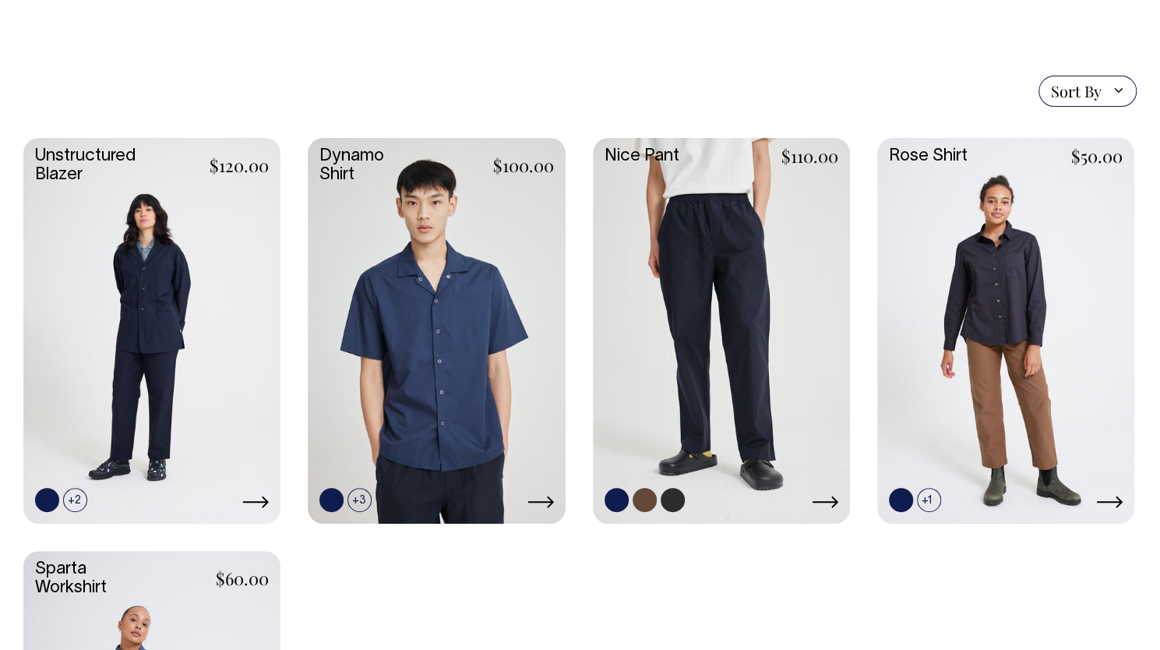
click at [784, 238] on link at bounding box center [721, 329] width 257 height 382
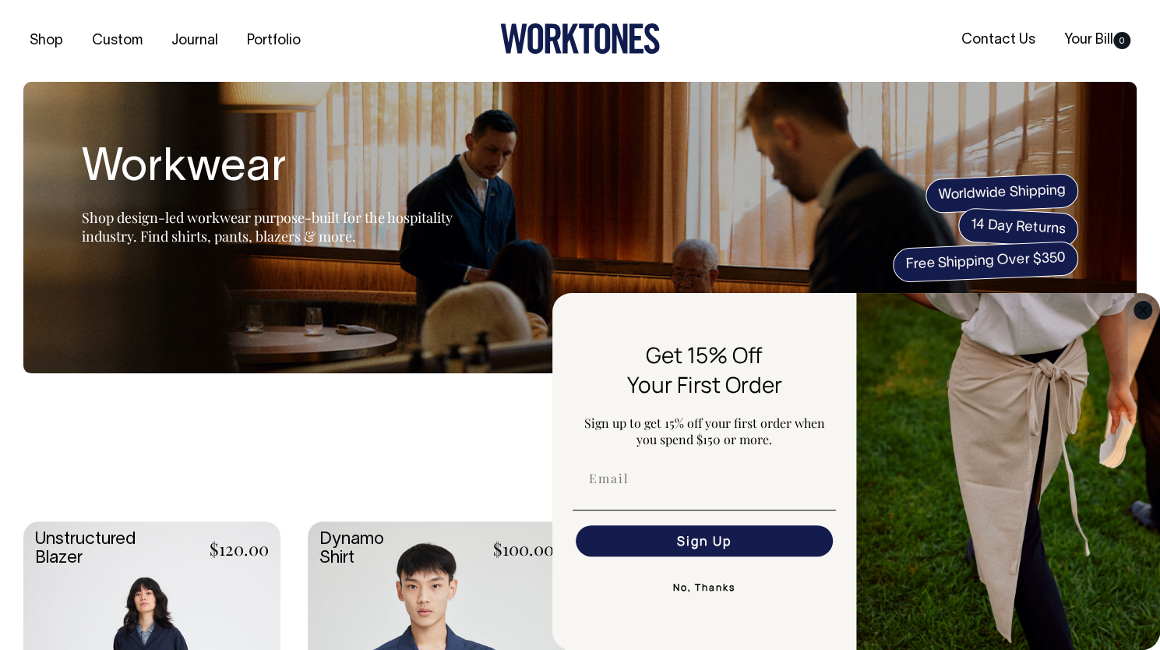
click at [1137, 310] on circle "Close dialog" at bounding box center [1143, 310] width 18 height 18
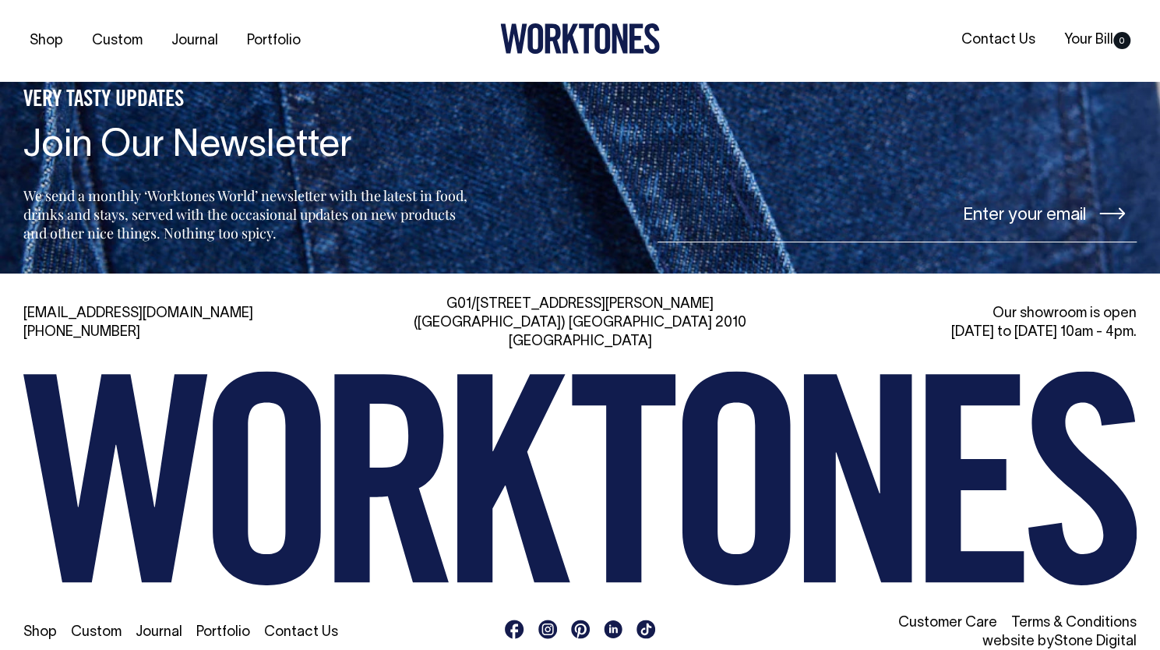
scroll to position [1443, 0]
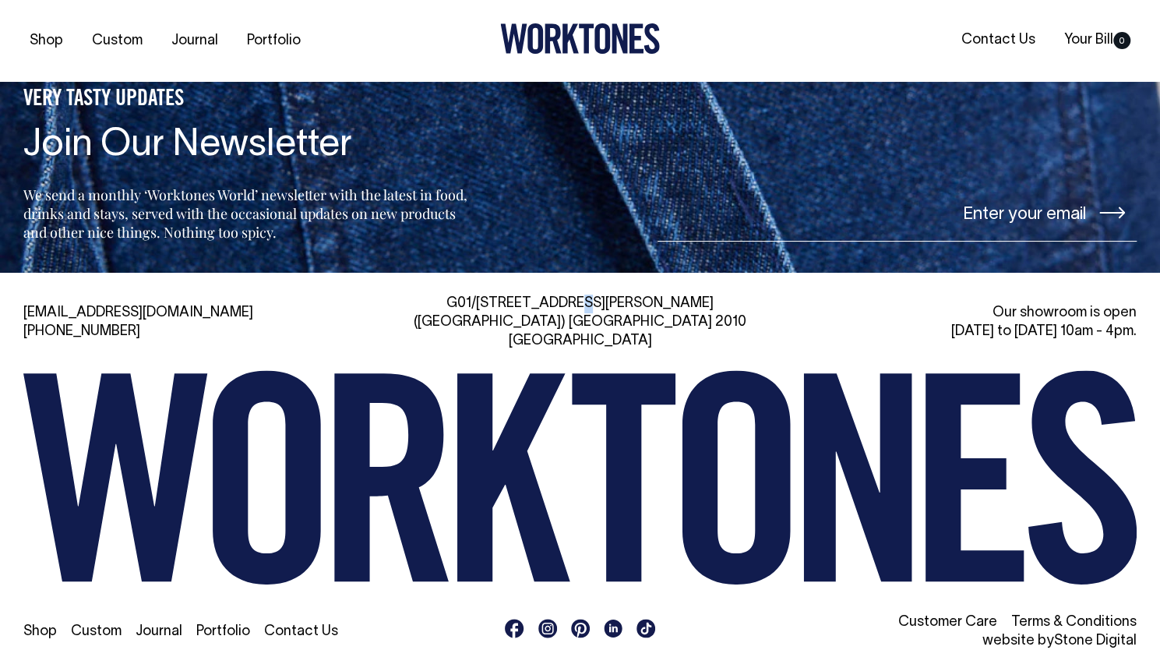
drag, startPoint x: 484, startPoint y: 299, endPoint x: 492, endPoint y: 298, distance: 7.9
click at [492, 298] on div "G01/50 Marshall St, Surry Hills (Gadigal) NSW 2010 Australia" at bounding box center [579, 322] width 355 height 56
click at [674, 322] on div "G01/50 Marshall St, Surry Hills (Gadigal) NSW 2010 Australia" at bounding box center [579, 322] width 355 height 56
drag, startPoint x: 669, startPoint y: 317, endPoint x: 480, endPoint y: 301, distance: 189.9
click at [480, 301] on div "G01/50 Marshall St, Surry Hills (Gadigal) NSW 2010 Australia" at bounding box center [579, 322] width 355 height 56
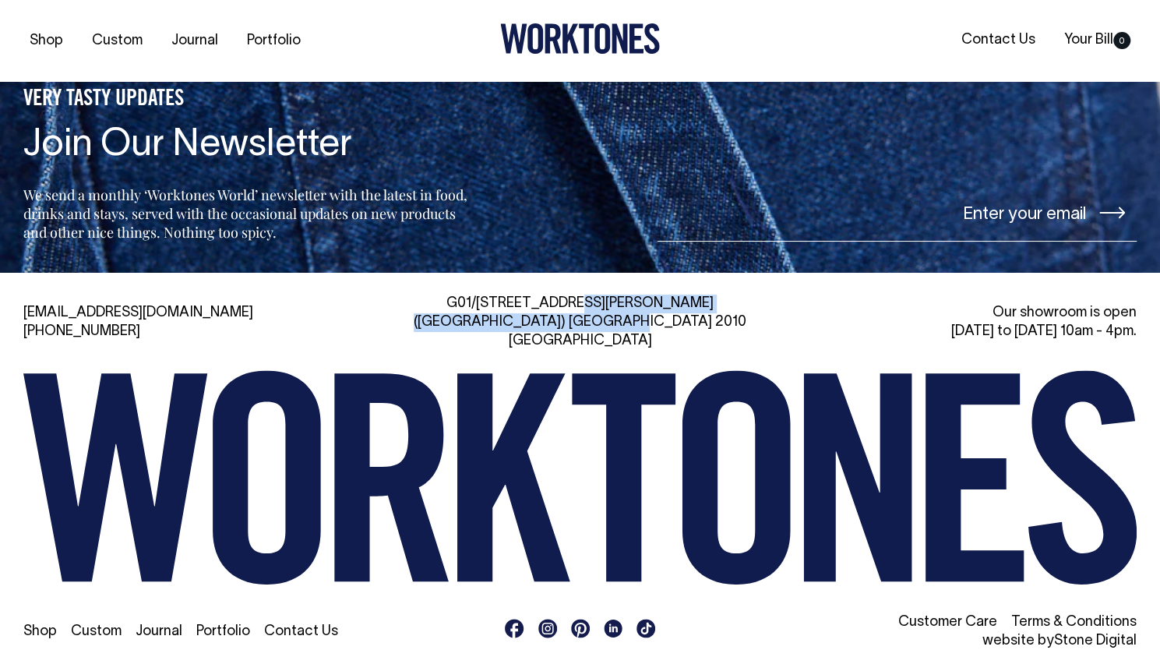
copy div "G01/50 Marshall St, Surry Hills (Gadigal) NSW 2010 Australia"
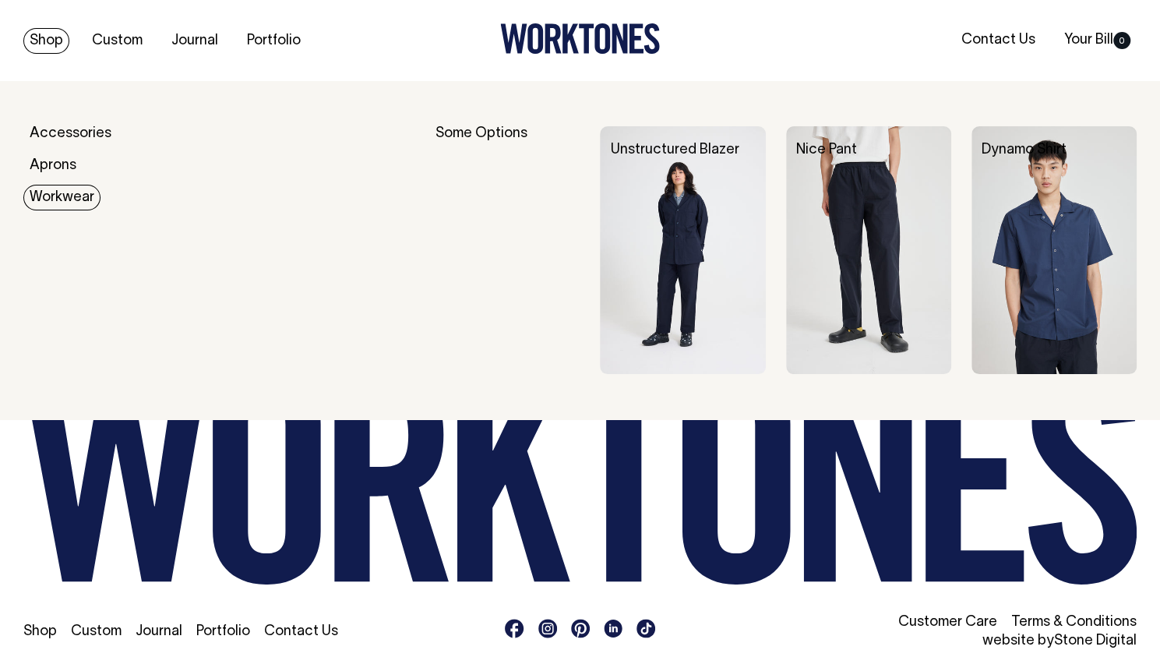
click at [61, 192] on link "Workwear" at bounding box center [61, 198] width 77 height 26
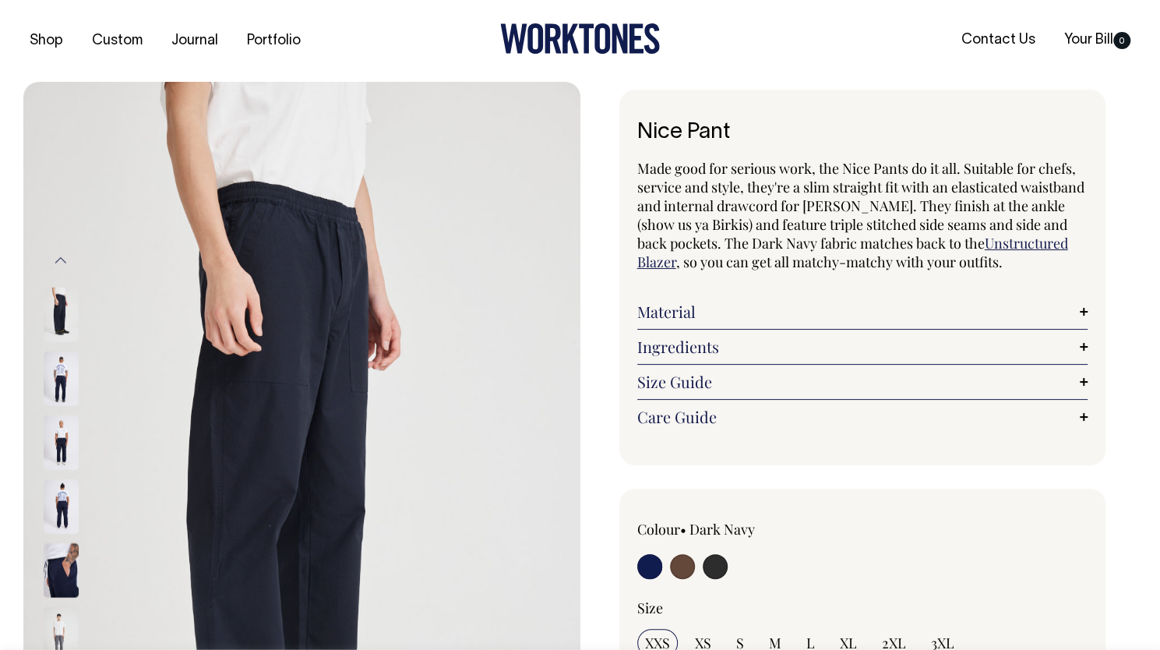
click at [64, 566] on img at bounding box center [61, 569] width 35 height 55
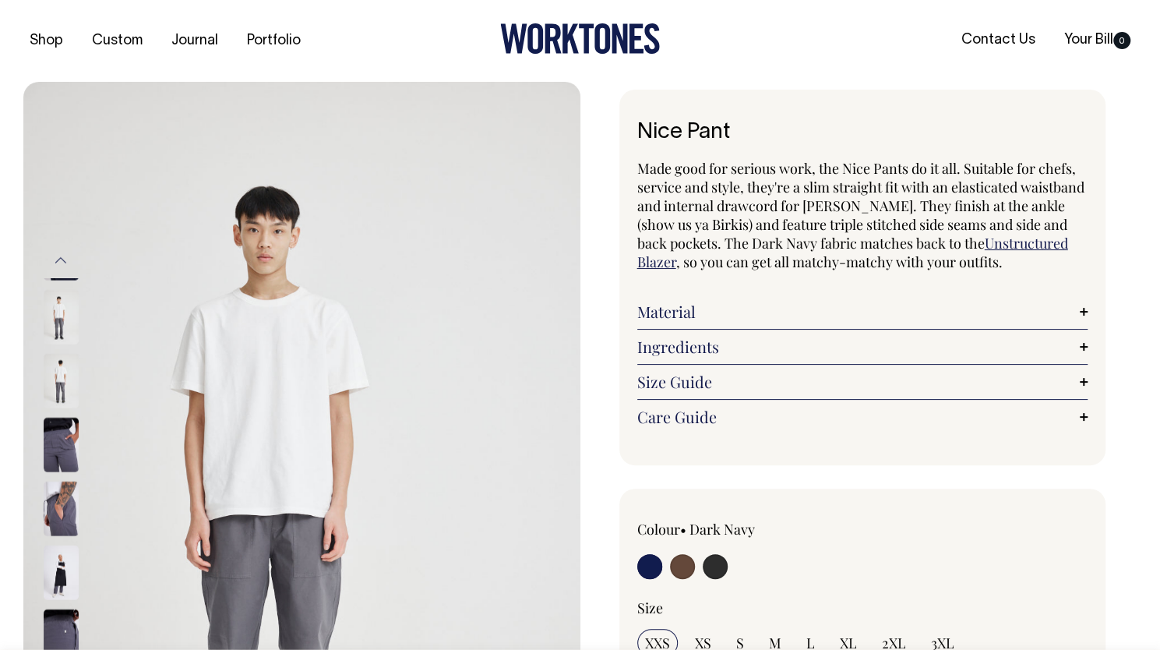
click at [69, 446] on img at bounding box center [61, 444] width 35 height 55
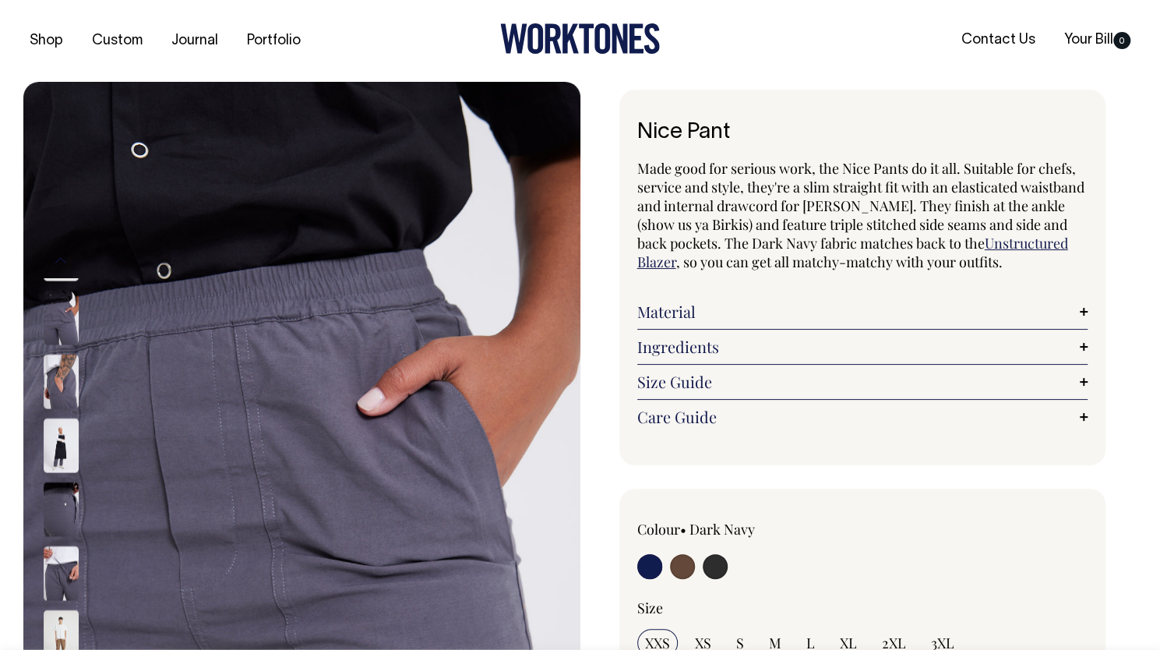
click at [69, 488] on img at bounding box center [61, 508] width 35 height 55
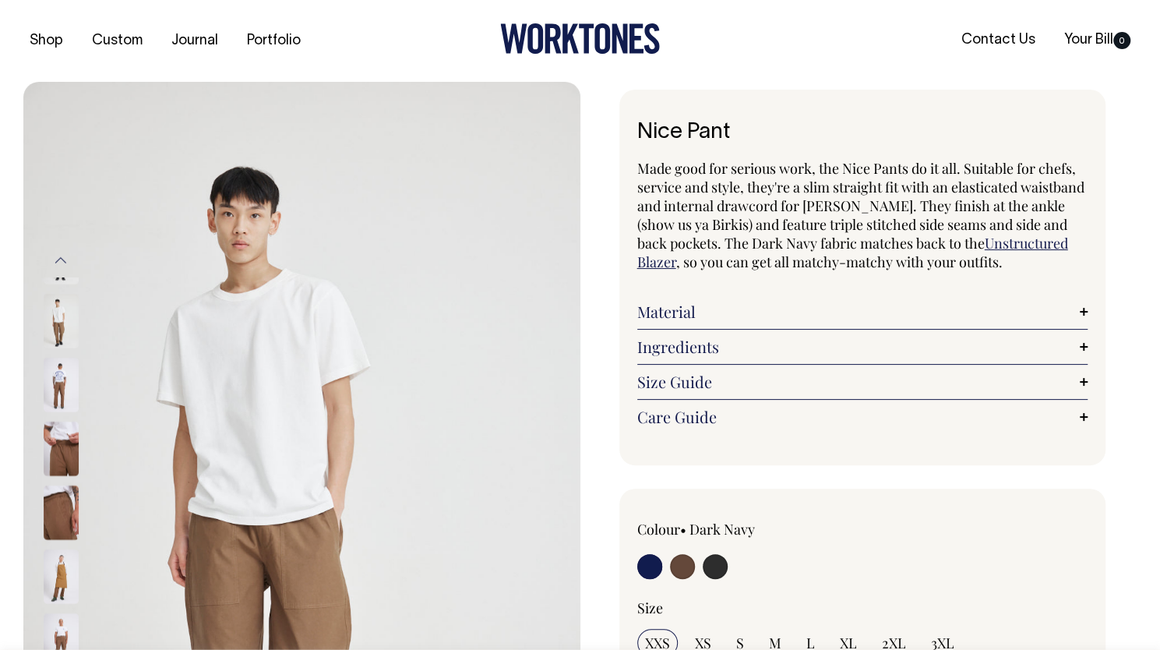
click at [67, 555] on img at bounding box center [61, 575] width 35 height 55
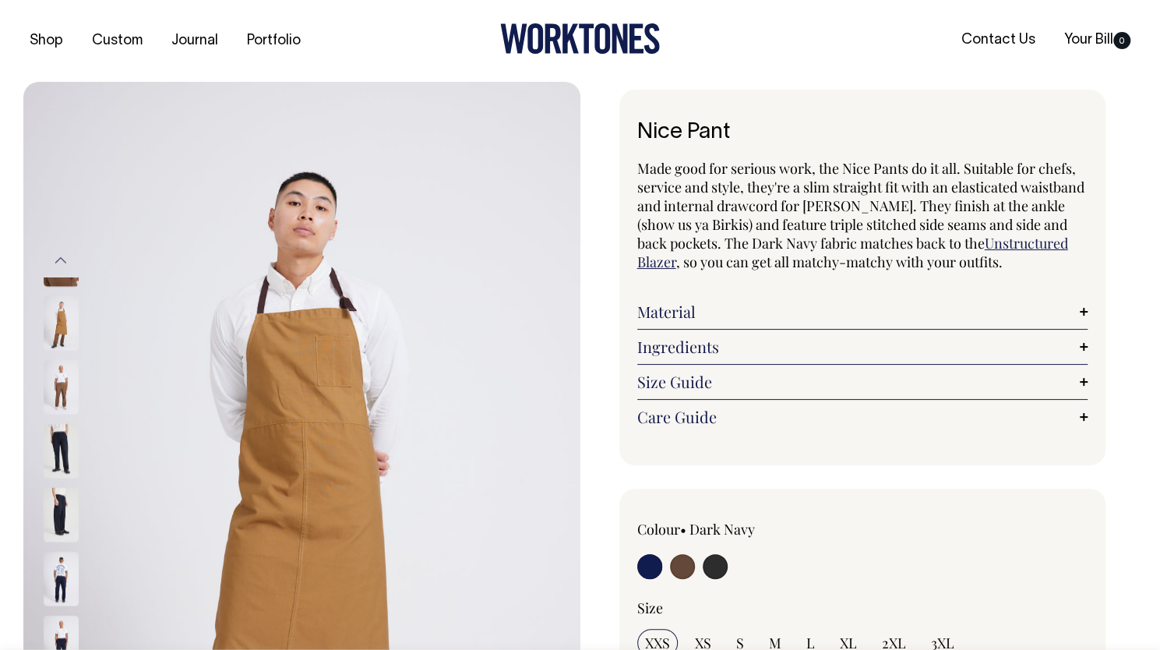
click at [673, 577] on input "radio" at bounding box center [682, 566] width 25 height 25
radio input "true"
radio input "false"
select select "Chocolate"
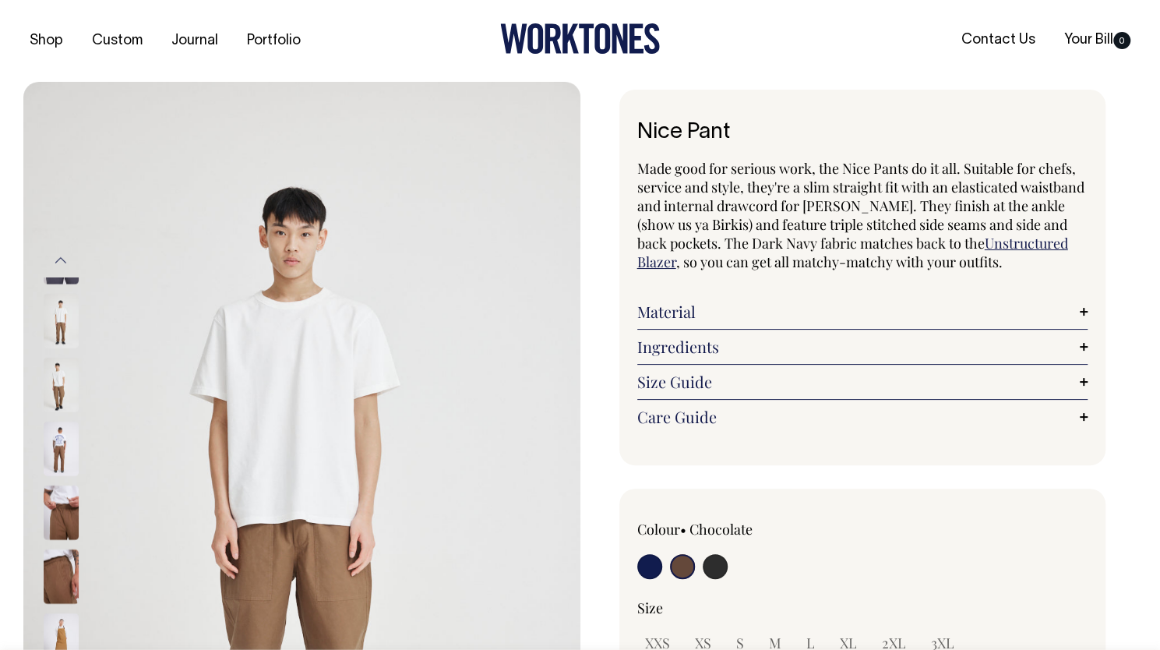
click at [638, 577] on input "radio" at bounding box center [649, 566] width 25 height 25
radio input "true"
select select "Dark Navy"
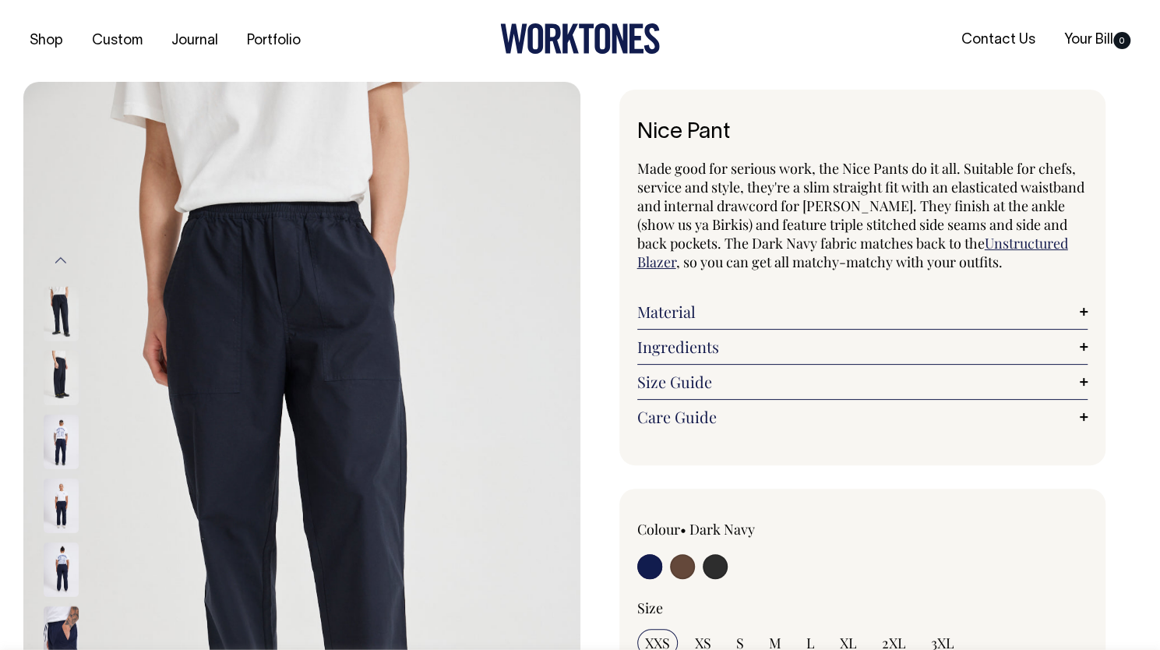
click at [709, 579] on input "radio" at bounding box center [715, 566] width 25 height 25
radio input "true"
select select "Charcoal"
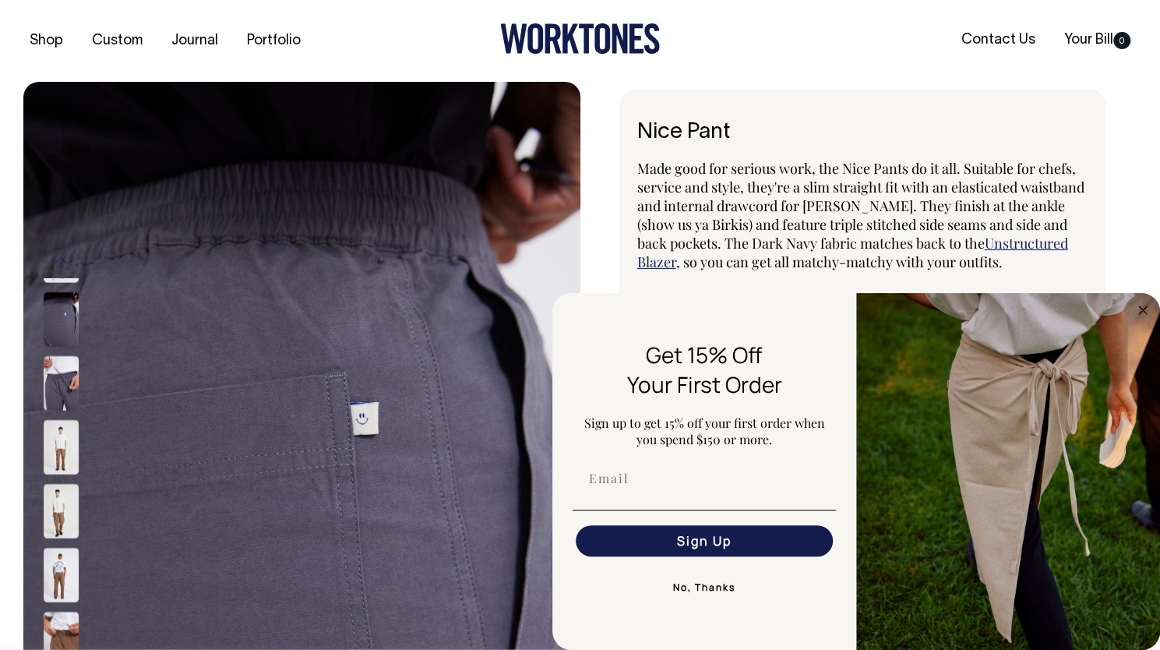
click at [61, 501] on img at bounding box center [61, 510] width 35 height 55
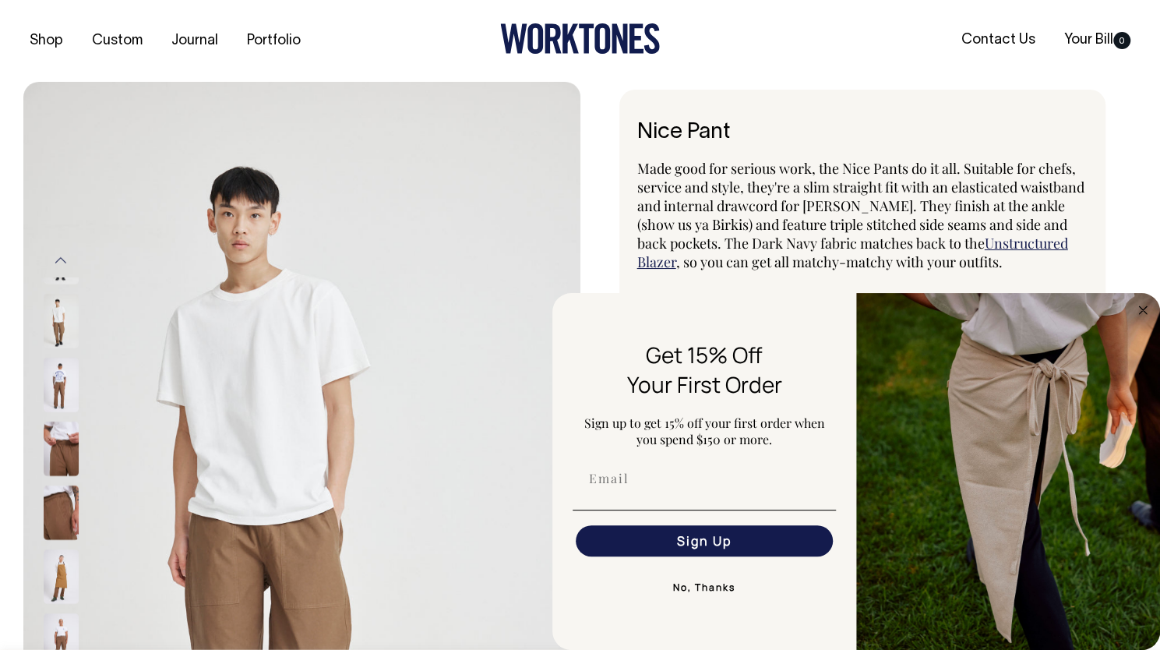
click at [63, 301] on img at bounding box center [61, 320] width 35 height 55
click at [62, 252] on button "Previous" at bounding box center [60, 260] width 23 height 35
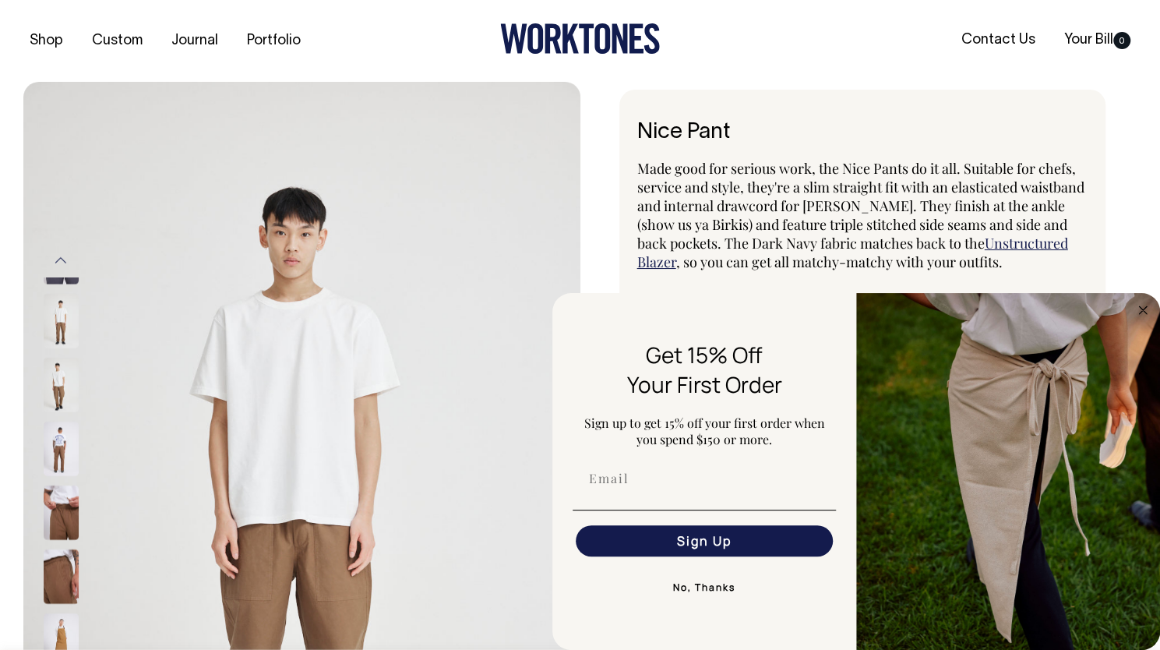
click at [66, 315] on img at bounding box center [61, 320] width 35 height 55
click at [59, 377] on img at bounding box center [61, 384] width 35 height 55
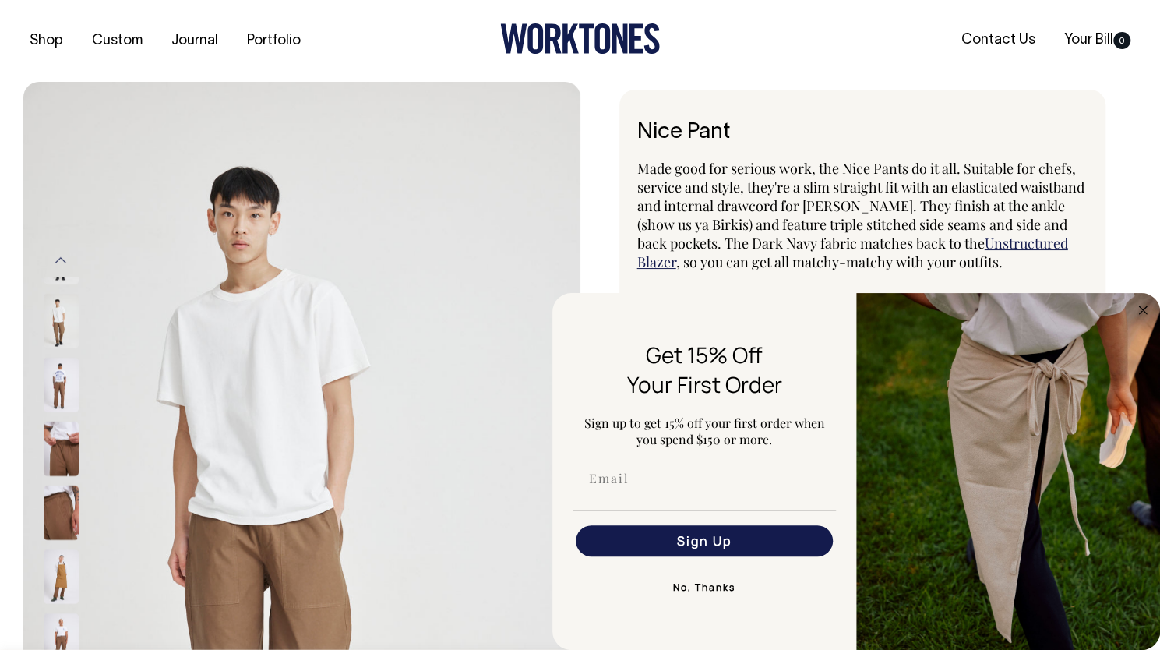
click at [66, 438] on img at bounding box center [61, 448] width 35 height 55
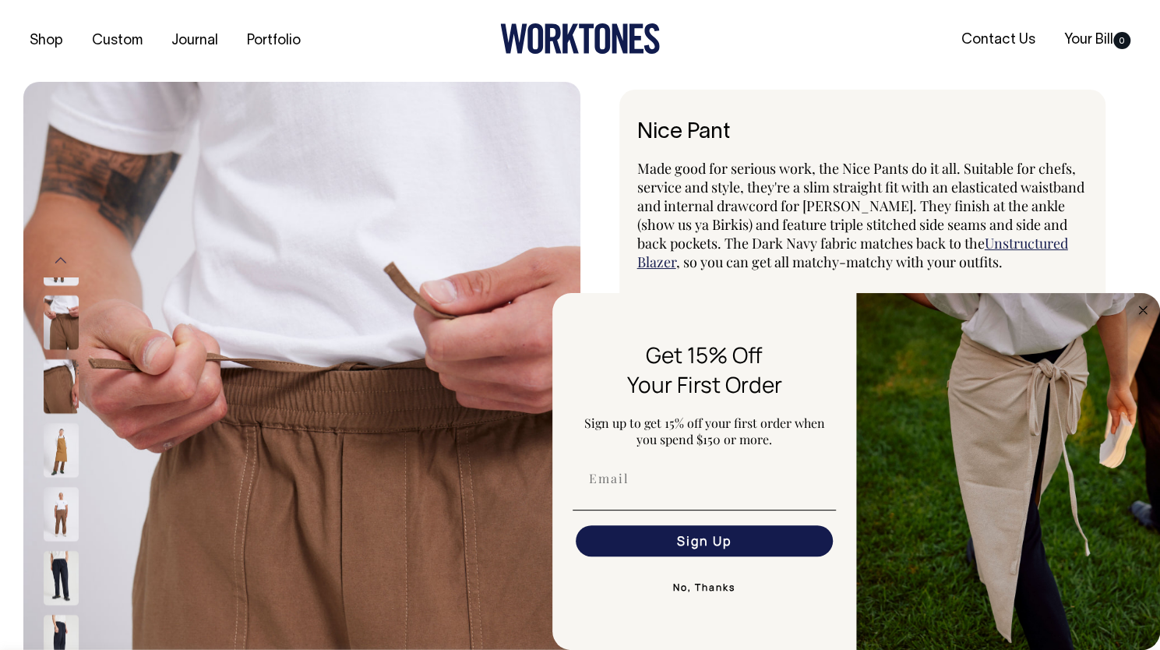
click at [315, 371] on img at bounding box center [301, 500] width 557 height 836
click at [59, 493] on img at bounding box center [61, 513] width 35 height 55
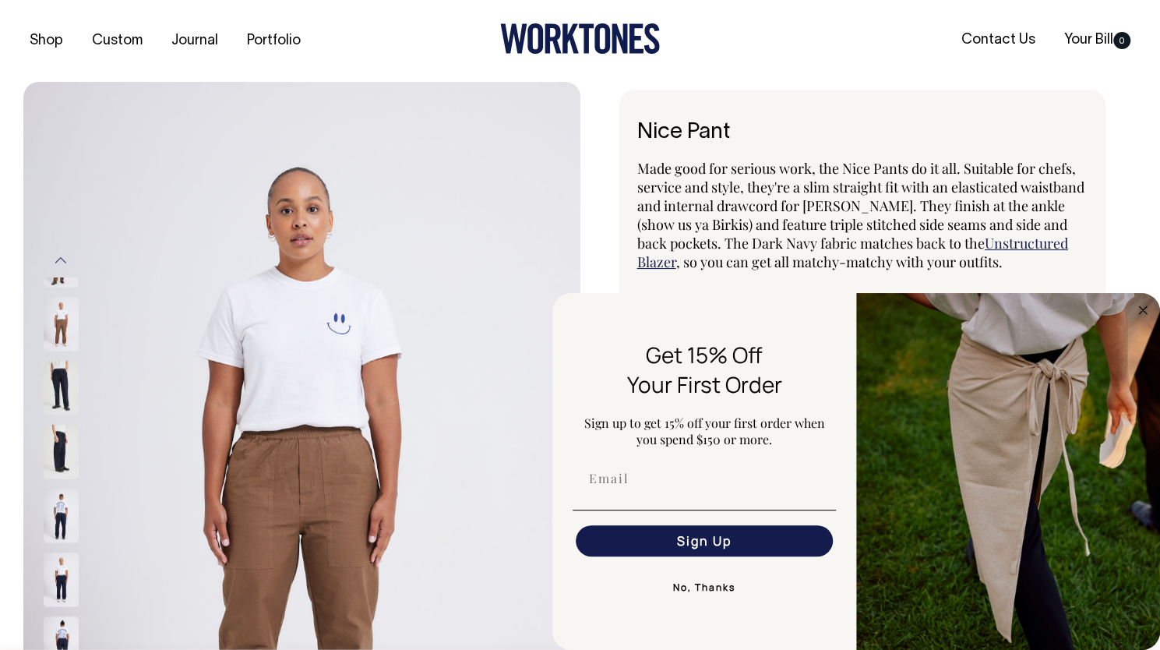
drag, startPoint x: 59, startPoint y: 493, endPoint x: 165, endPoint y: 470, distance: 108.5
click at [165, 470] on img at bounding box center [301, 500] width 557 height 836
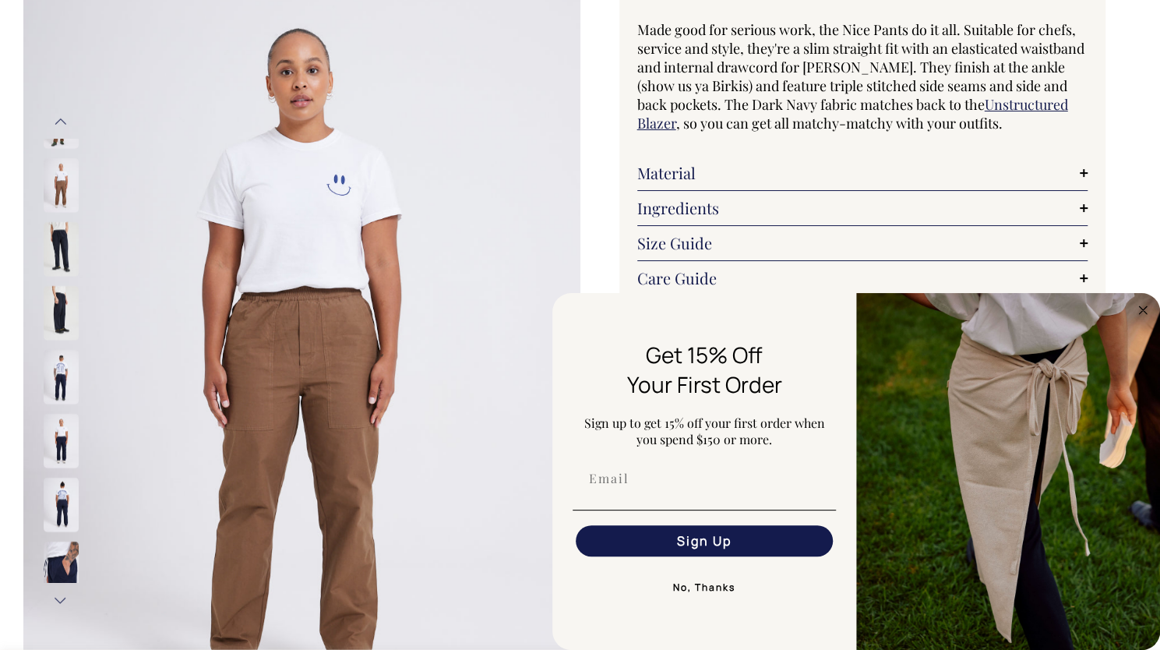
scroll to position [129, 0]
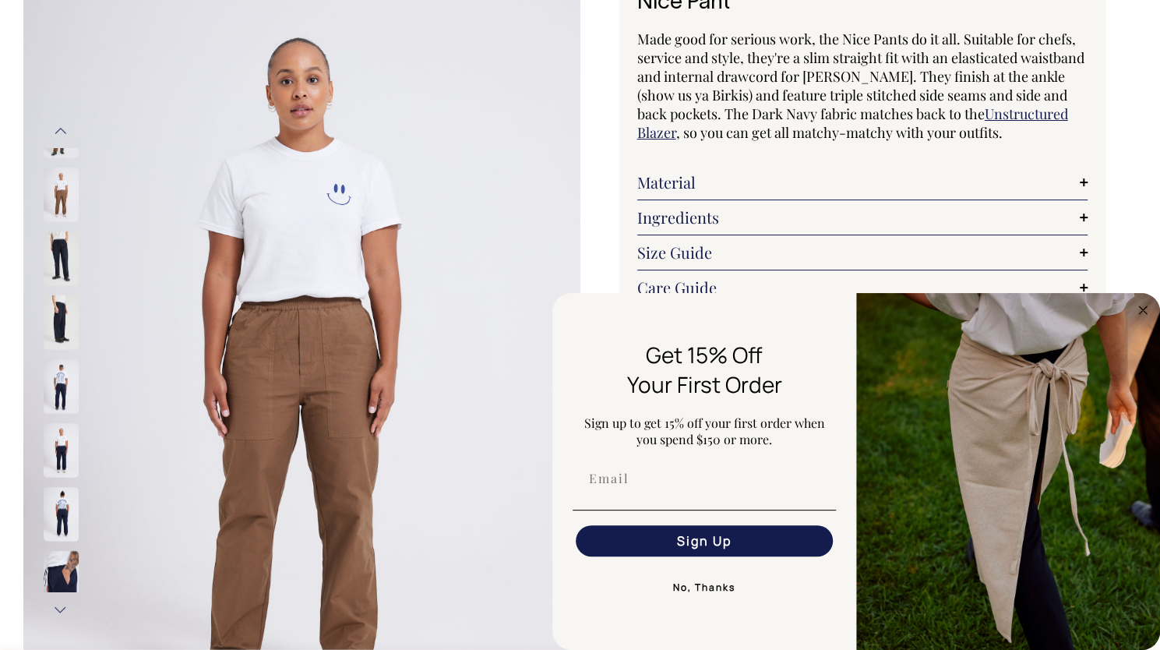
click at [57, 553] on img at bounding box center [61, 577] width 35 height 55
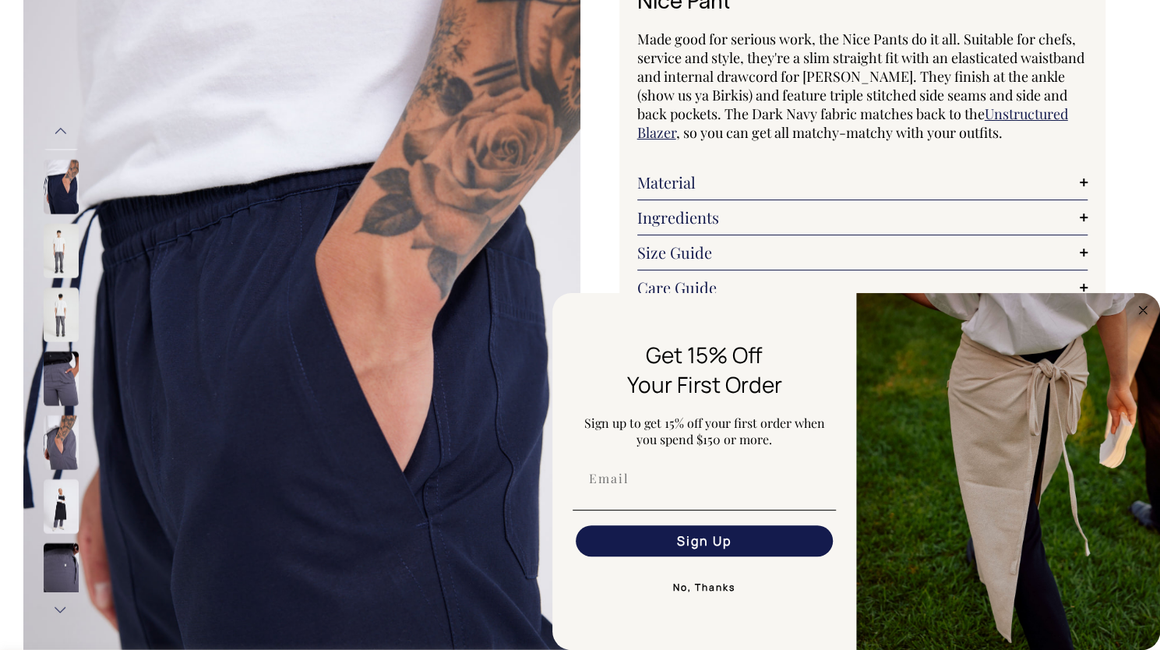
click at [69, 415] on img at bounding box center [61, 441] width 35 height 55
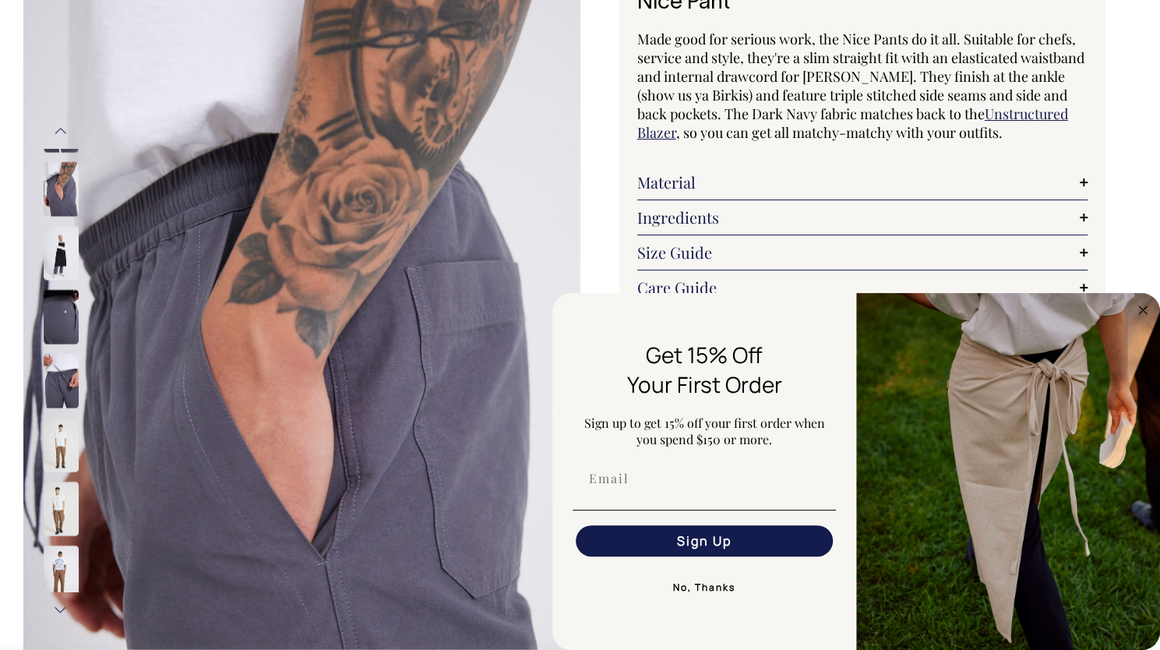
click at [62, 364] on img at bounding box center [61, 380] width 35 height 55
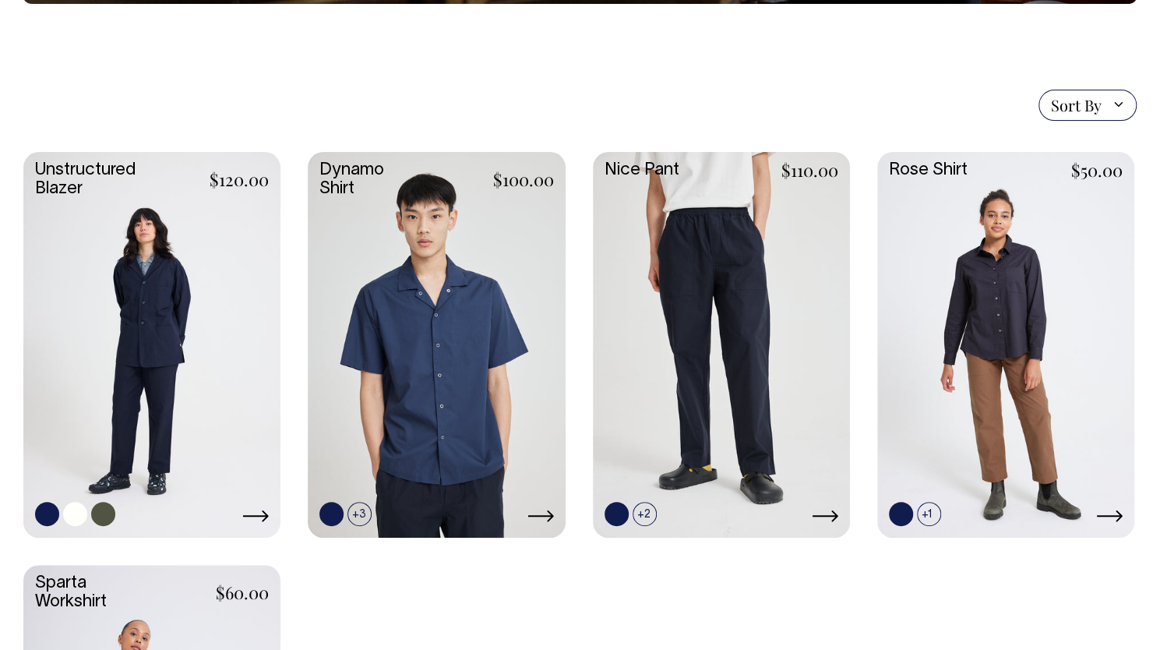
scroll to position [368, 0]
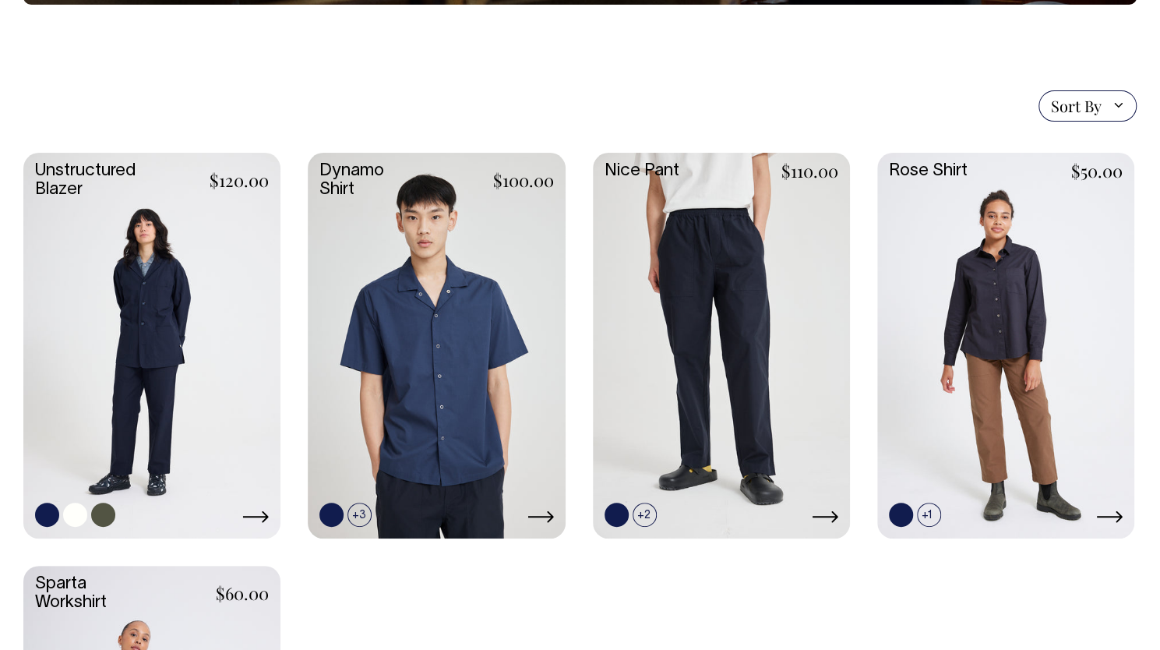
click at [196, 289] on link at bounding box center [151, 344] width 257 height 382
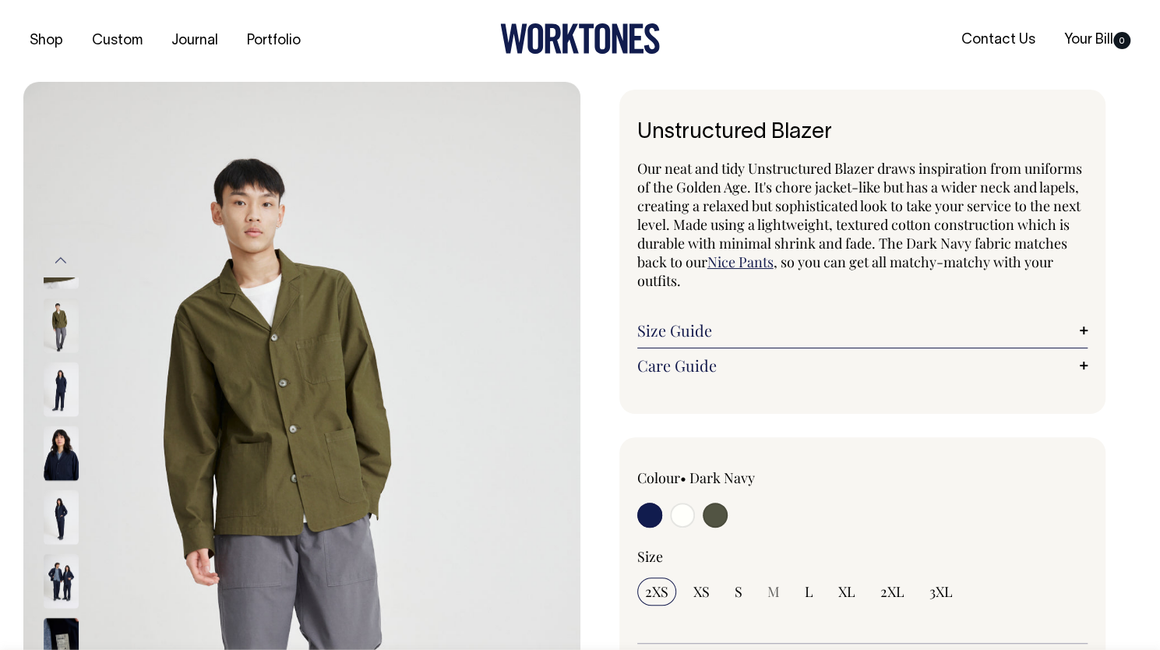
click at [355, 380] on img at bounding box center [301, 500] width 557 height 836
click at [64, 48] on link "Shop" at bounding box center [46, 41] width 46 height 26
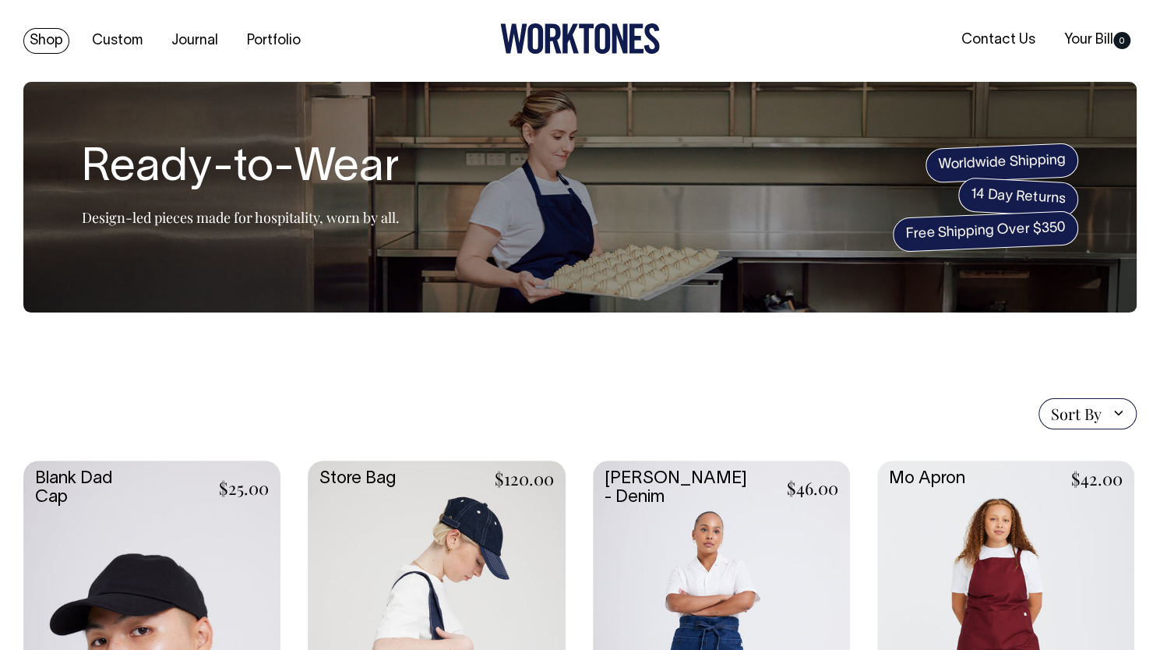
click at [33, 37] on link "Shop" at bounding box center [46, 41] width 46 height 26
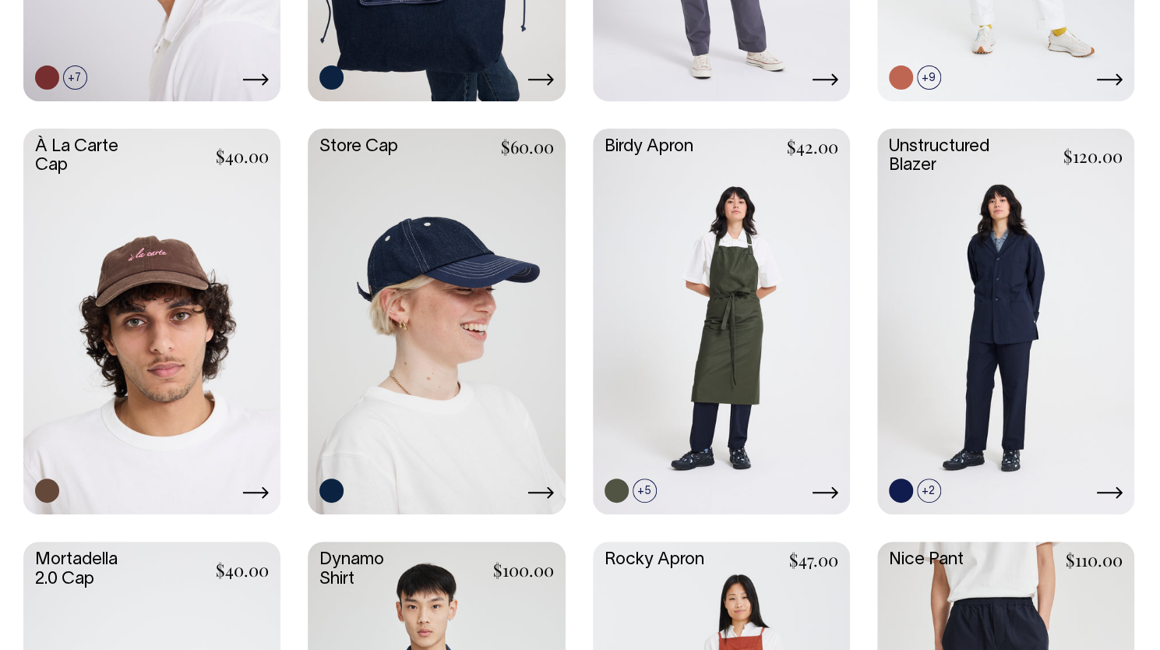
scroll to position [742, 0]
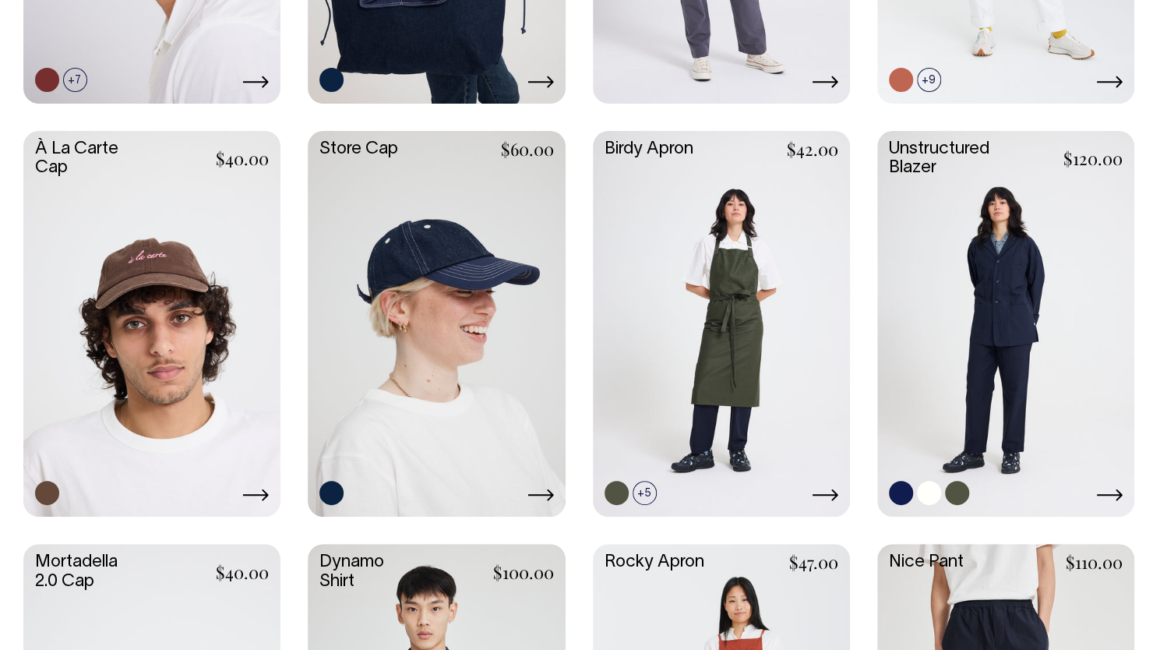
click at [969, 315] on link at bounding box center [1005, 322] width 257 height 382
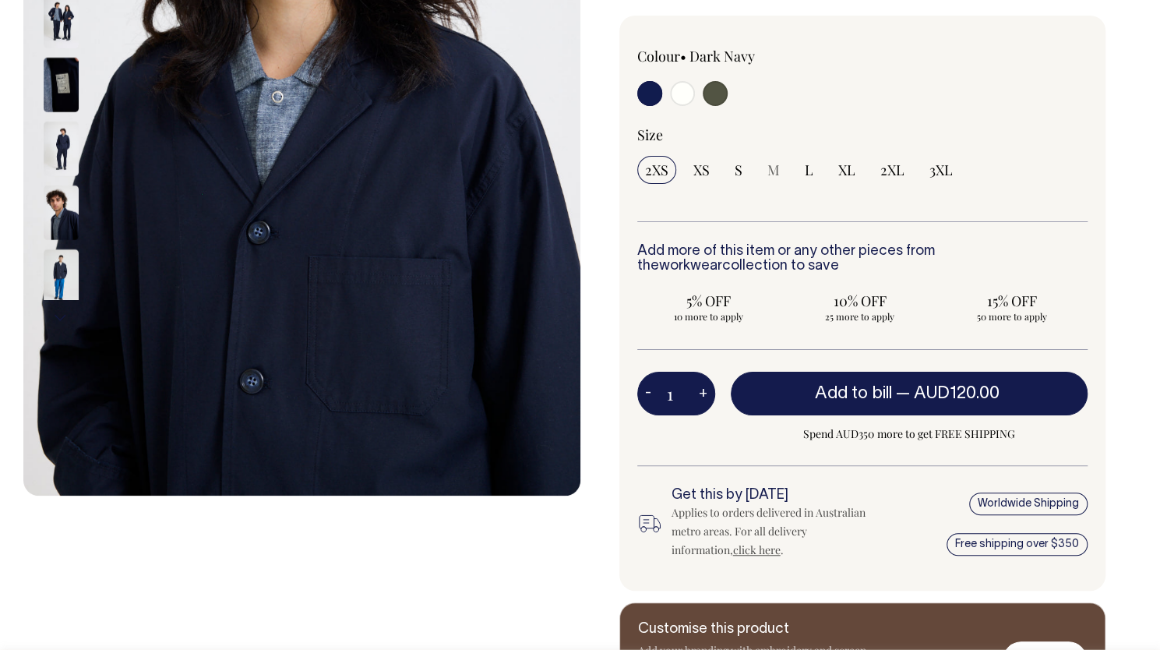
scroll to position [432, 0]
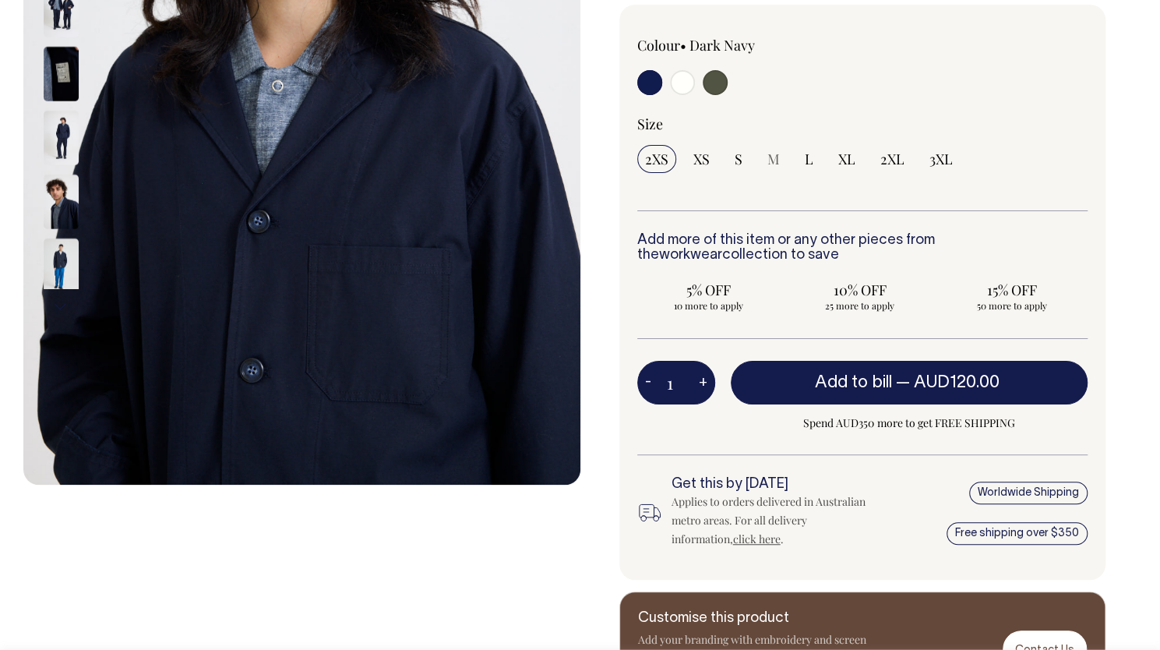
click at [55, 132] on img at bounding box center [61, 137] width 35 height 55
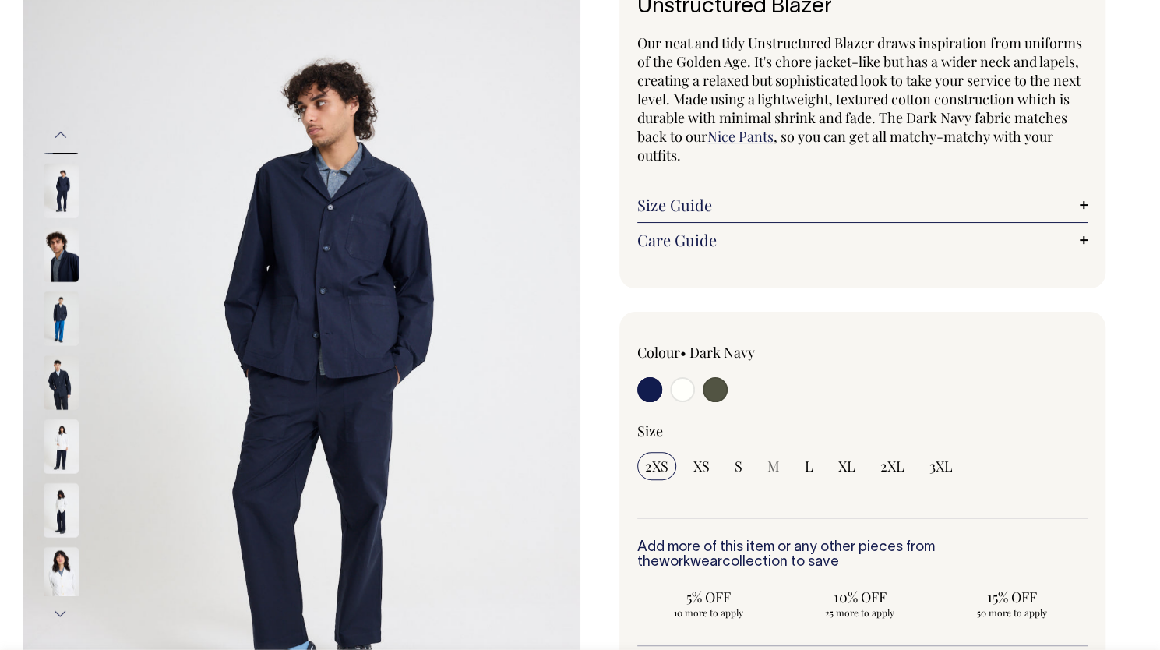
scroll to position [128, 0]
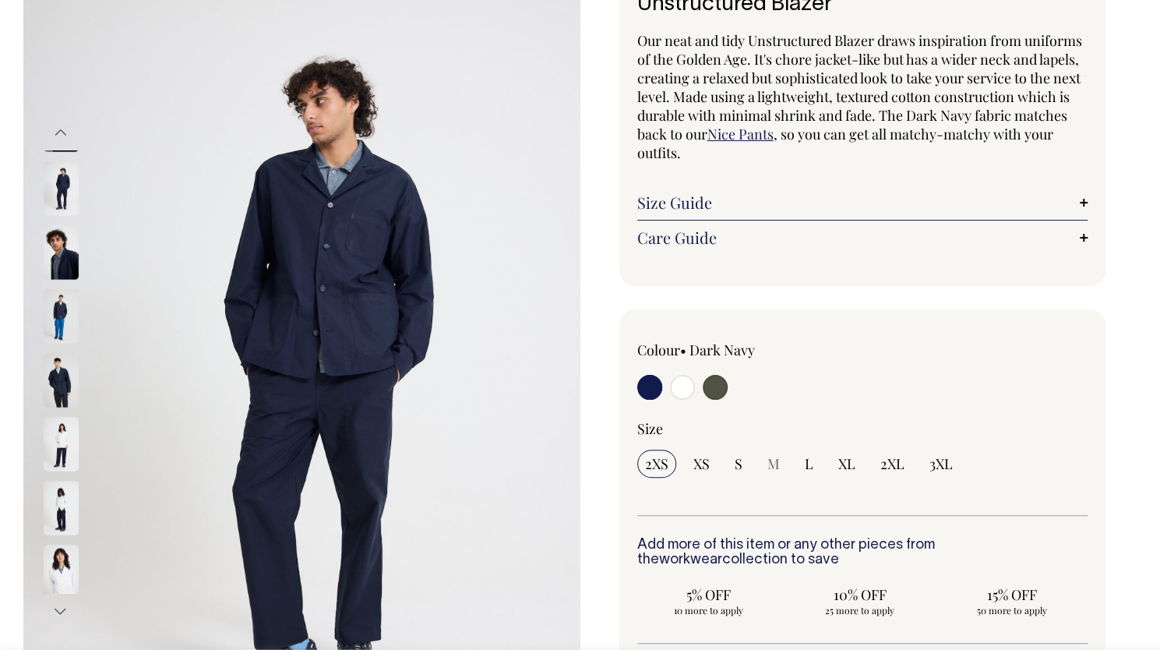
click at [64, 375] on img at bounding box center [61, 379] width 35 height 55
